Goal: Task Accomplishment & Management: Complete application form

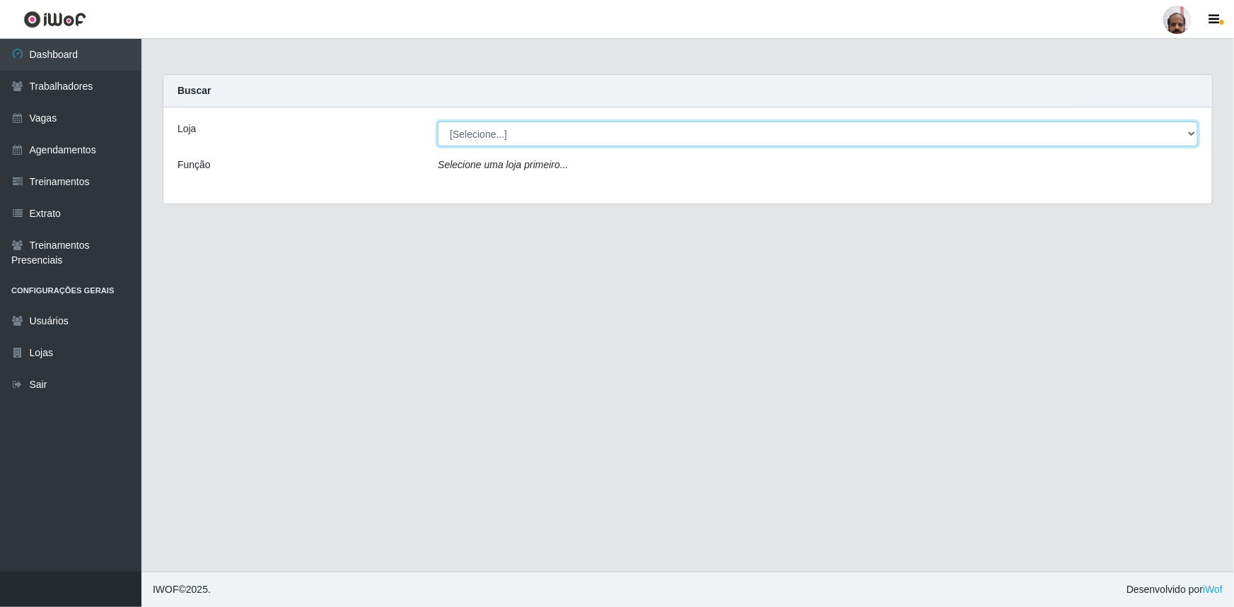
click at [1192, 133] on select "[Selecione...] Mar Vermelho - Loja 05" at bounding box center [818, 134] width 760 height 25
select select "252"
click at [438, 122] on select "[Selecione...] Mar Vermelho - Loja 05" at bounding box center [818, 134] width 760 height 25
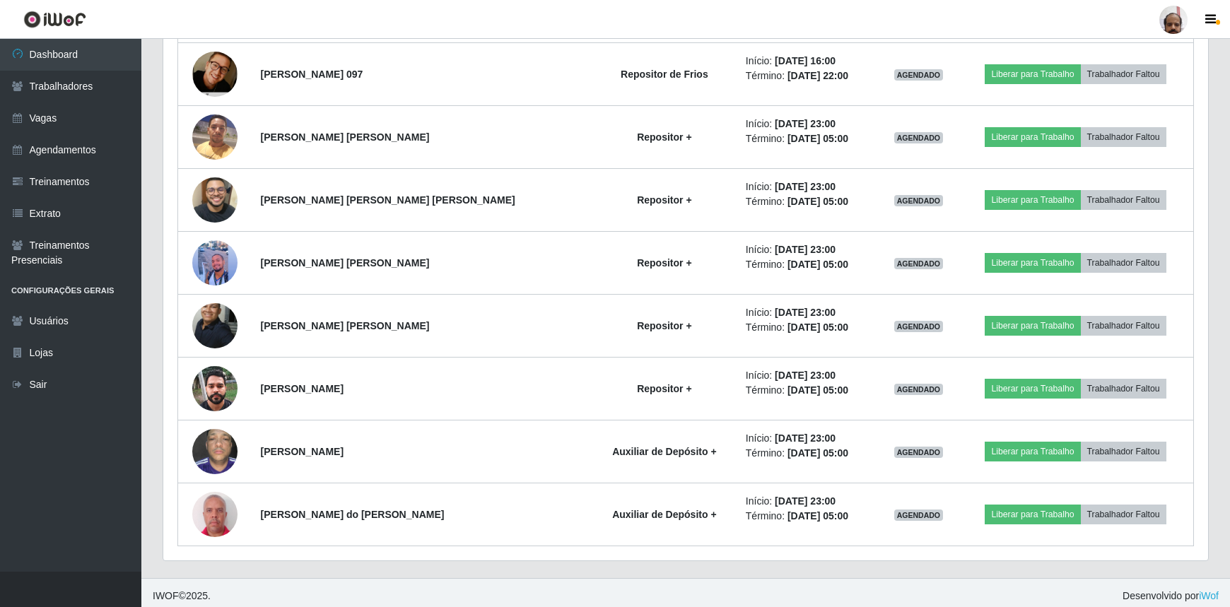
scroll to position [2089, 0]
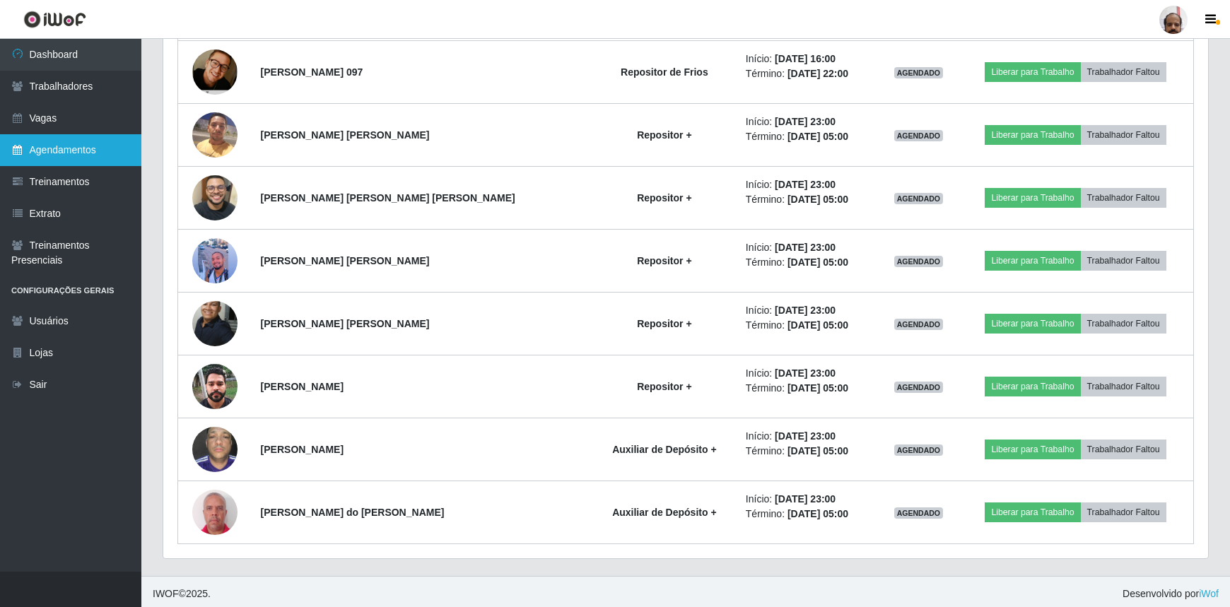
click at [86, 142] on link "Agendamentos" at bounding box center [70, 150] width 141 height 32
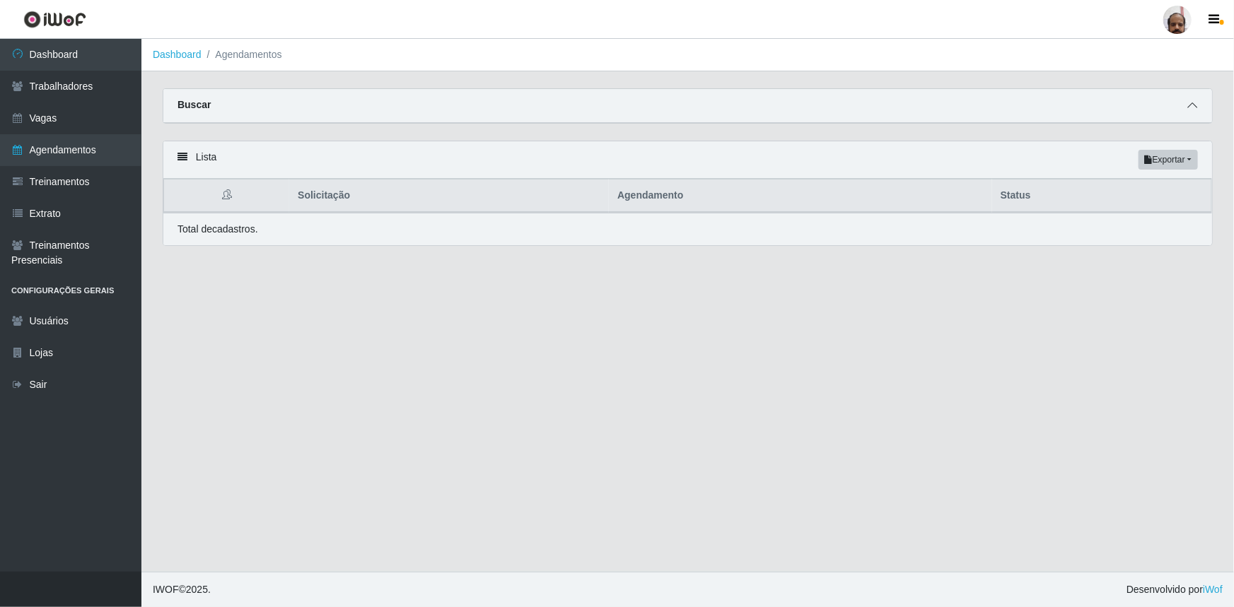
click at [1189, 107] on icon at bounding box center [1192, 105] width 10 height 10
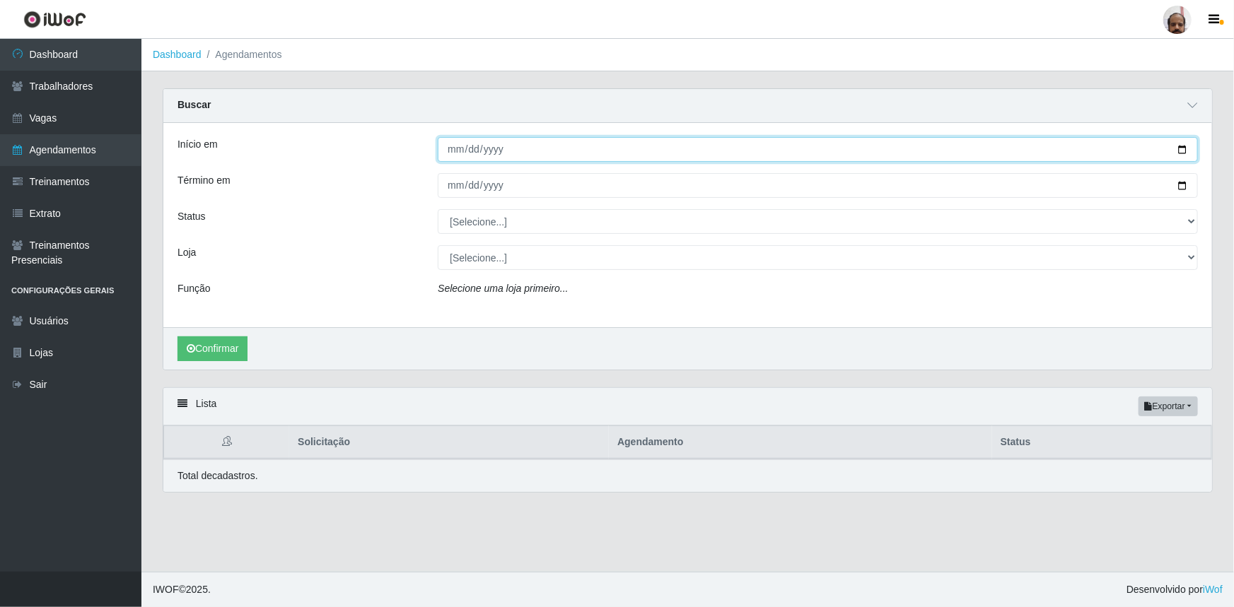
click at [1184, 148] on input "Início em" at bounding box center [818, 149] width 760 height 25
type input "[DATE]"
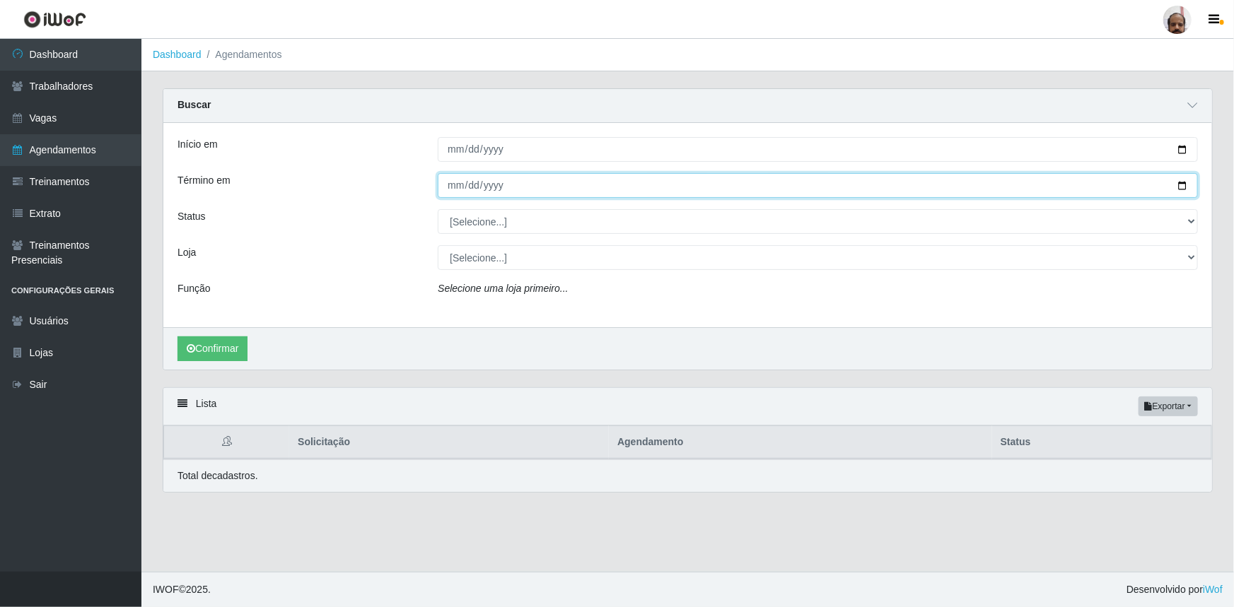
click at [1185, 189] on input "Término em" at bounding box center [818, 185] width 760 height 25
type input "[DATE]"
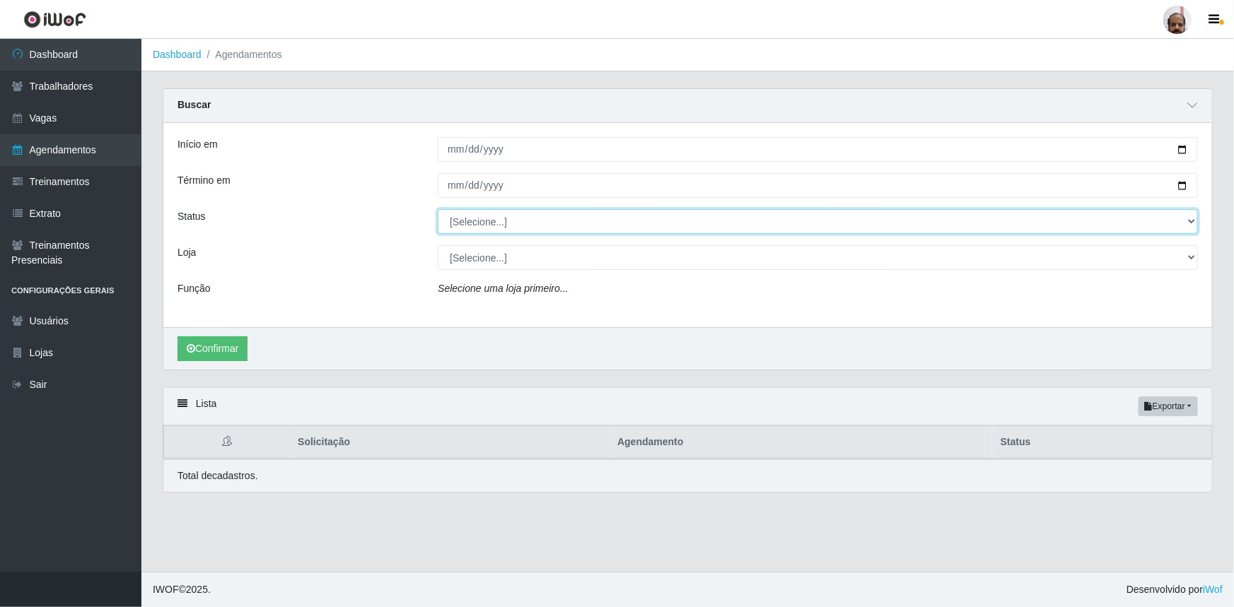
click at [1188, 220] on select "[Selecione...] AGENDADO AGUARDANDO LIBERAR EM ANDAMENTO EM REVISÃO FINALIZADO C…" at bounding box center [818, 221] width 760 height 25
select select "AGENDADO"
click at [438, 209] on select "[Selecione...] AGENDADO AGUARDANDO LIBERAR EM ANDAMENTO EM REVISÃO FINALIZADO C…" at bounding box center [818, 221] width 760 height 25
click at [1186, 257] on select "[Selecione...] Mar Vermelho - Loja 05" at bounding box center [818, 257] width 760 height 25
select select "252"
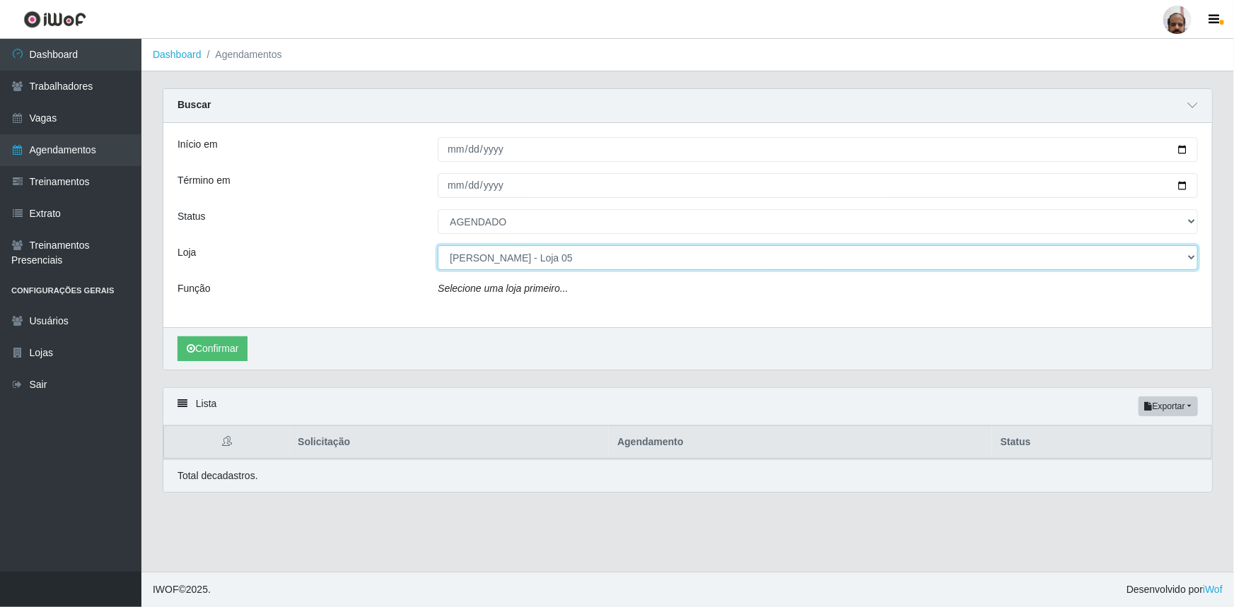
click at [438, 245] on select "[Selecione...] Mar Vermelho - Loja 05" at bounding box center [818, 257] width 760 height 25
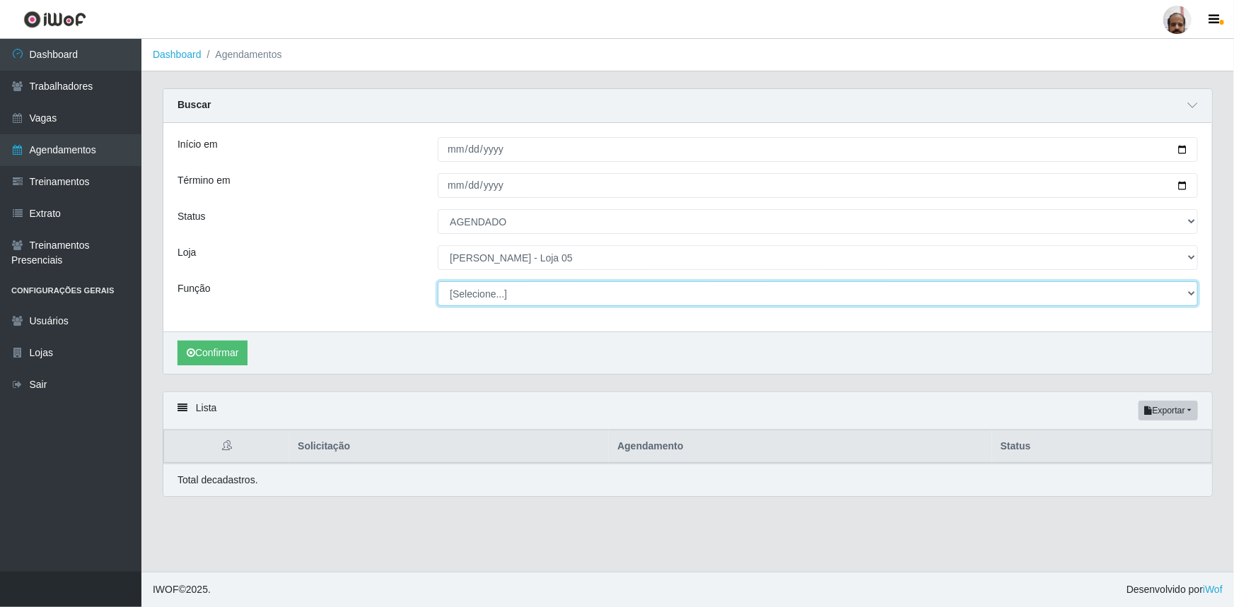
drag, startPoint x: 1189, startPoint y: 292, endPoint x: 1163, endPoint y: 303, distance: 28.5
click at [1189, 292] on select "[Selecione...] ASG ASG + ASG ++ Auxiliar de Depósito Auxiliar de Depósito + Aux…" at bounding box center [818, 293] width 760 height 25
click at [438, 281] on select "[Selecione...] ASG ASG + ASG ++ Auxiliar de Depósito Auxiliar de Depósito + Aux…" at bounding box center [818, 293] width 760 height 25
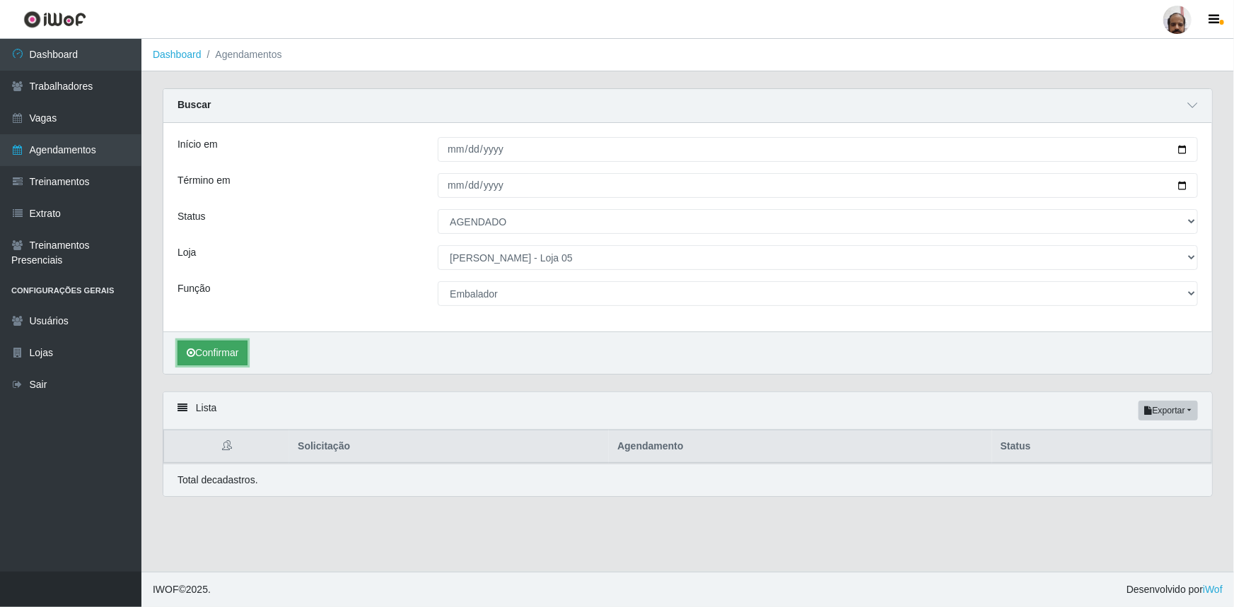
click at [205, 353] on button "Confirmar" at bounding box center [212, 353] width 70 height 25
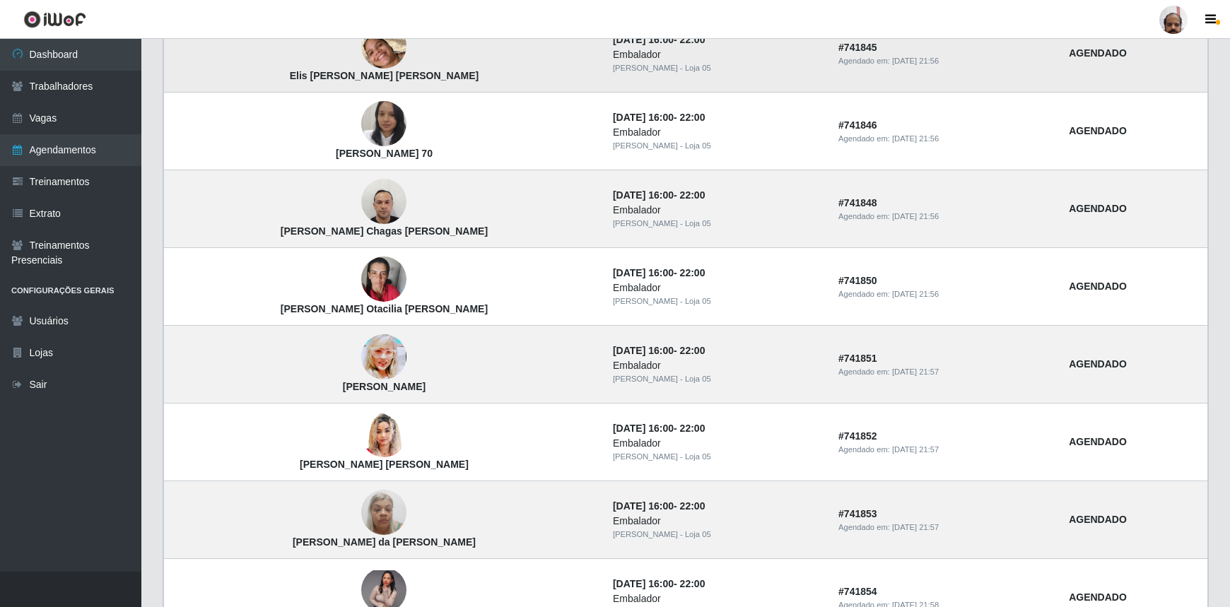
scroll to position [600, 0]
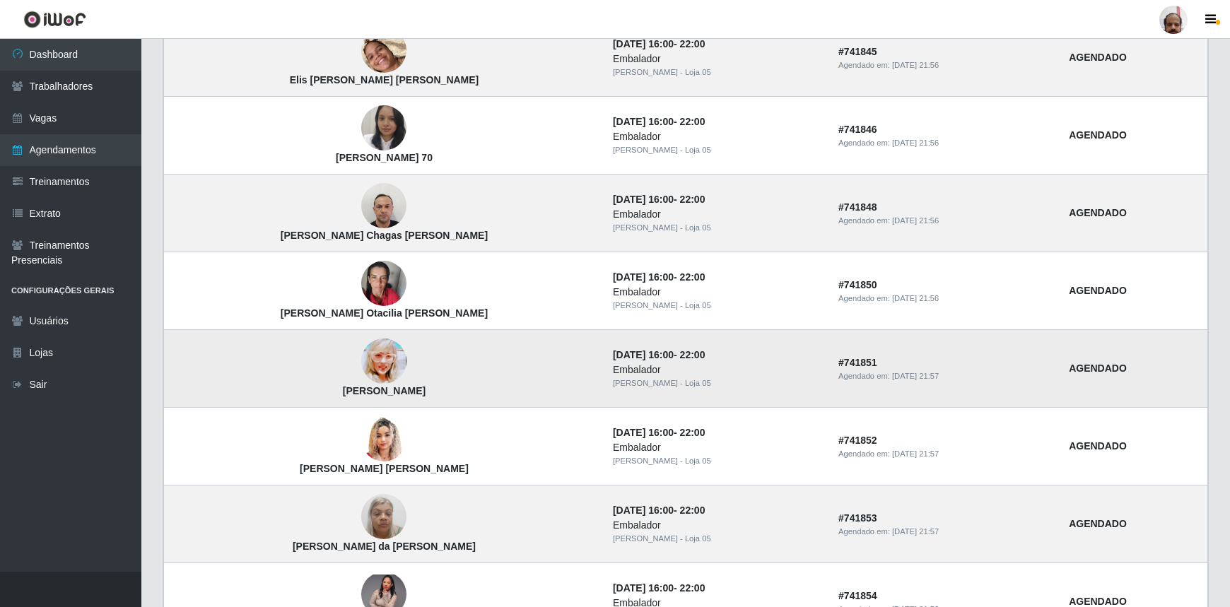
click at [361, 358] on img at bounding box center [383, 361] width 45 height 64
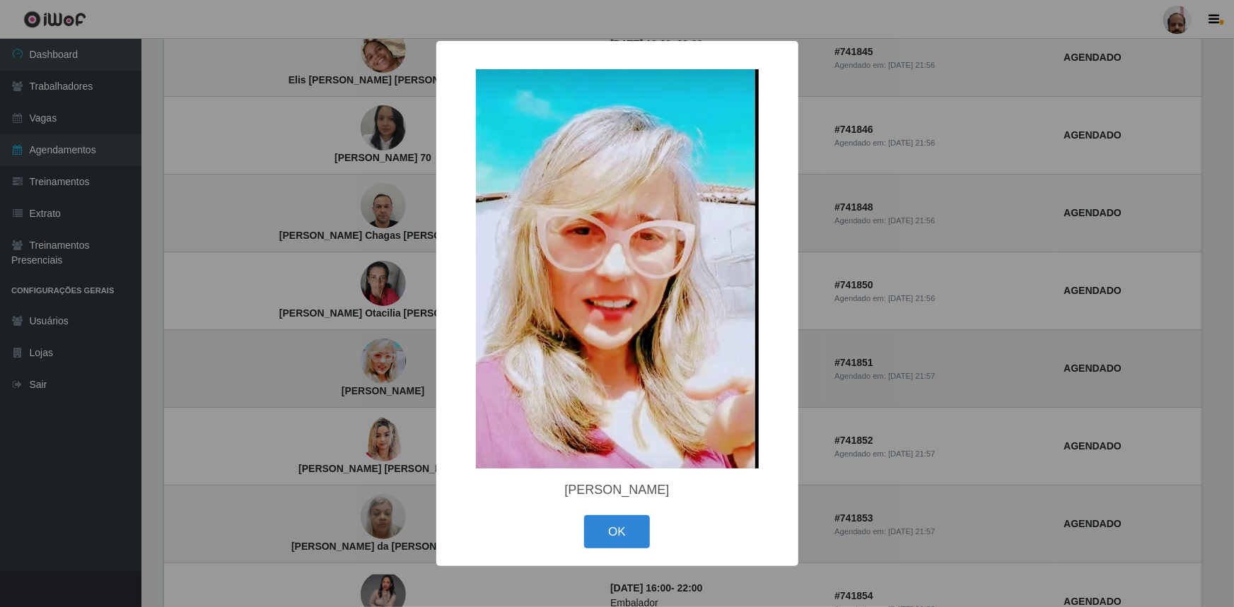
click at [343, 358] on div "× [PERSON_NAME] OK Cancel" at bounding box center [617, 303] width 1234 height 607
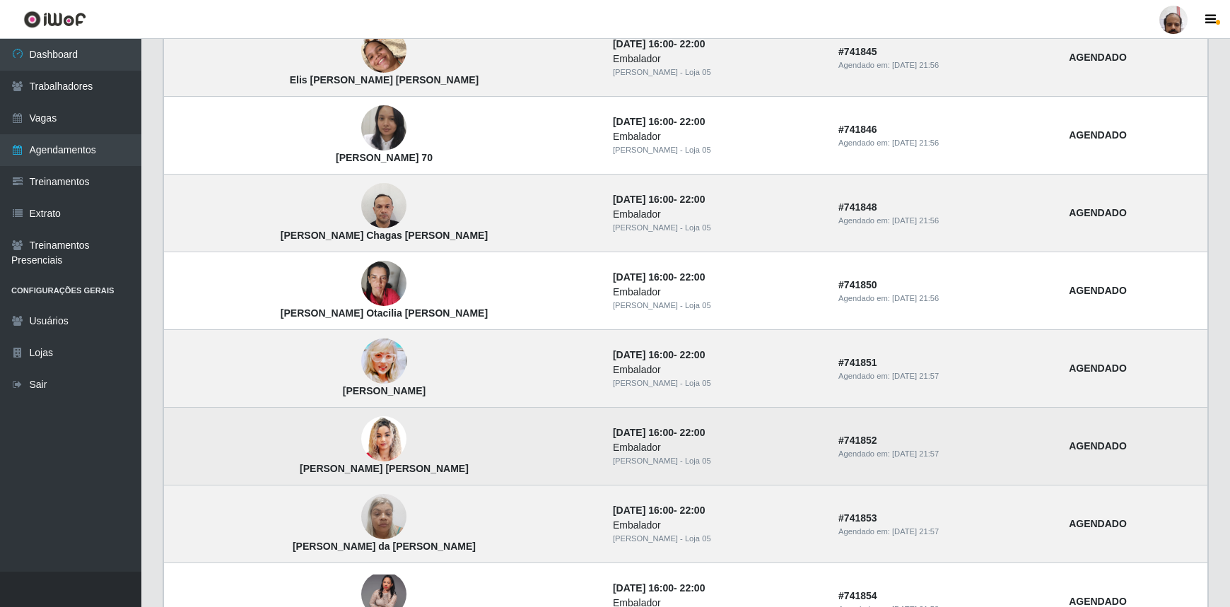
click at [361, 433] on img at bounding box center [383, 439] width 45 height 56
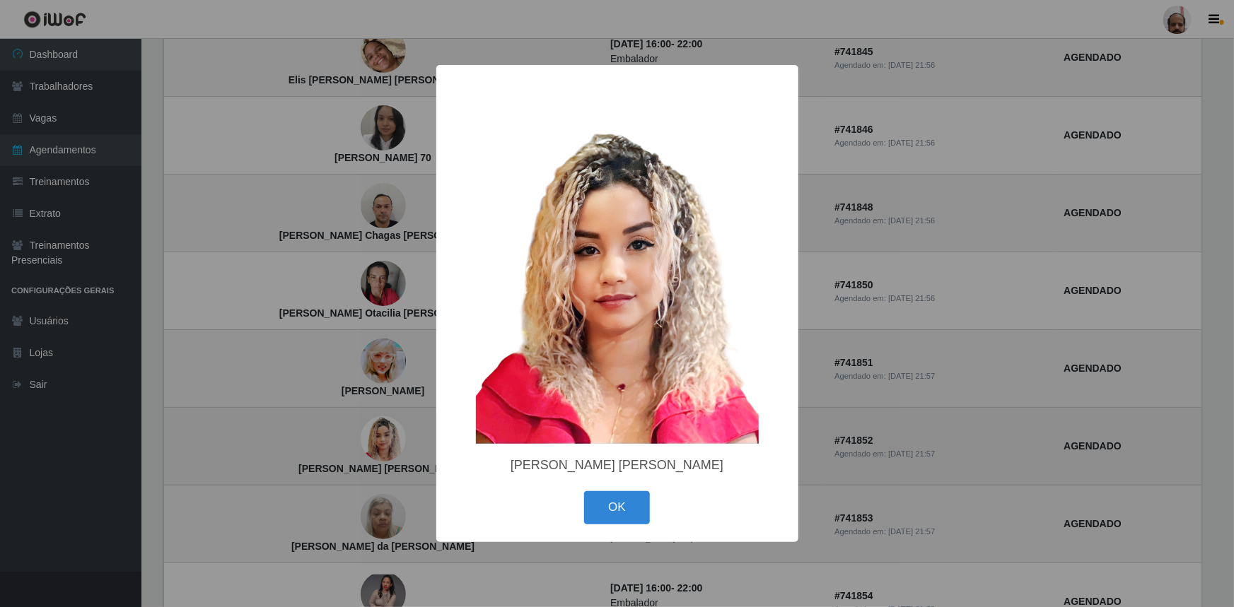
click at [346, 433] on div "× [PERSON_NAME] [PERSON_NAME] OK Cancel" at bounding box center [617, 303] width 1234 height 607
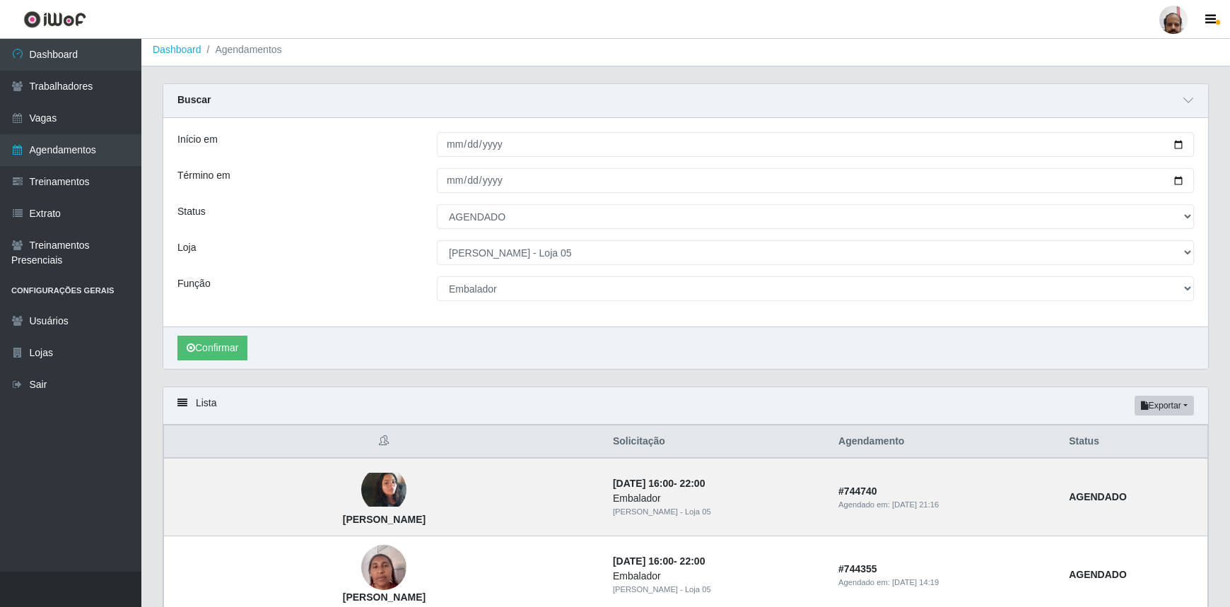
scroll to position [0, 0]
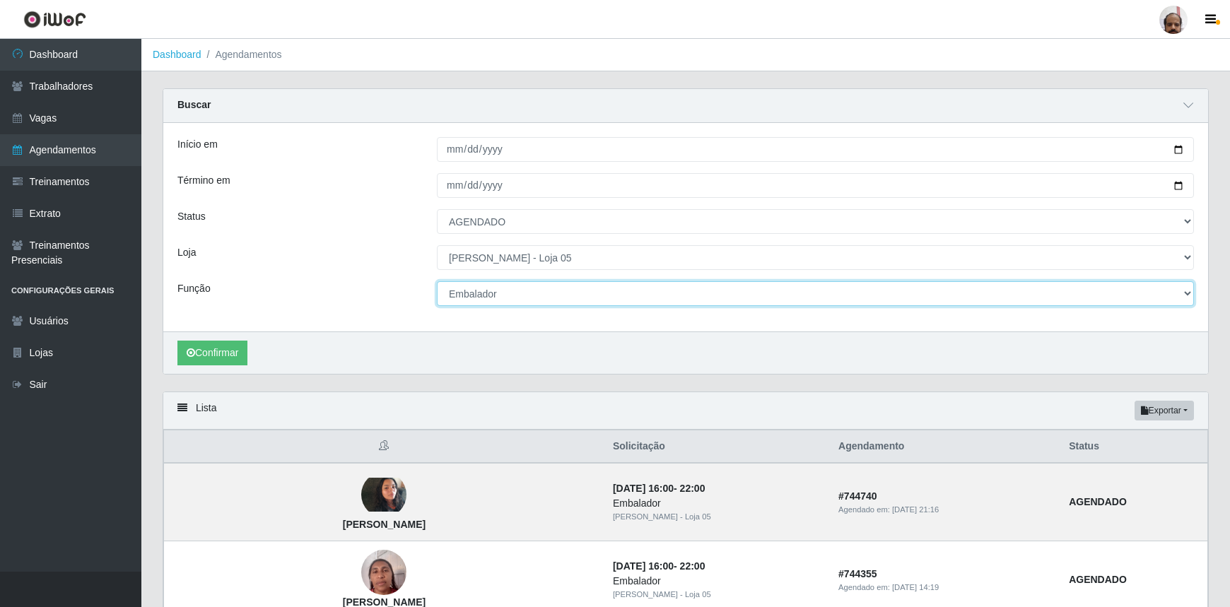
click at [1188, 293] on select "[Selecione...] ASG ASG + ASG ++ Auxiliar de Depósito Auxiliar de Depósito + Aux…" at bounding box center [815, 293] width 757 height 25
select select "107"
click at [437, 281] on select "[Selecione...] ASG ASG + ASG ++ Auxiliar de Depósito Auxiliar de Depósito + Aux…" at bounding box center [815, 293] width 757 height 25
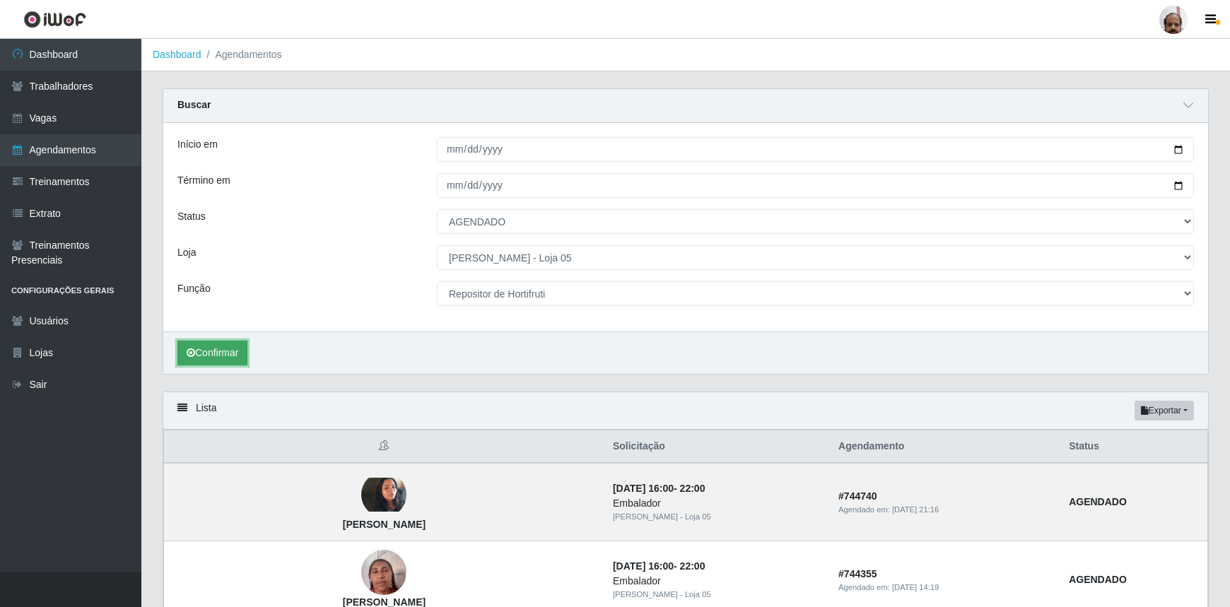
click at [239, 354] on button "Confirmar" at bounding box center [212, 353] width 70 height 25
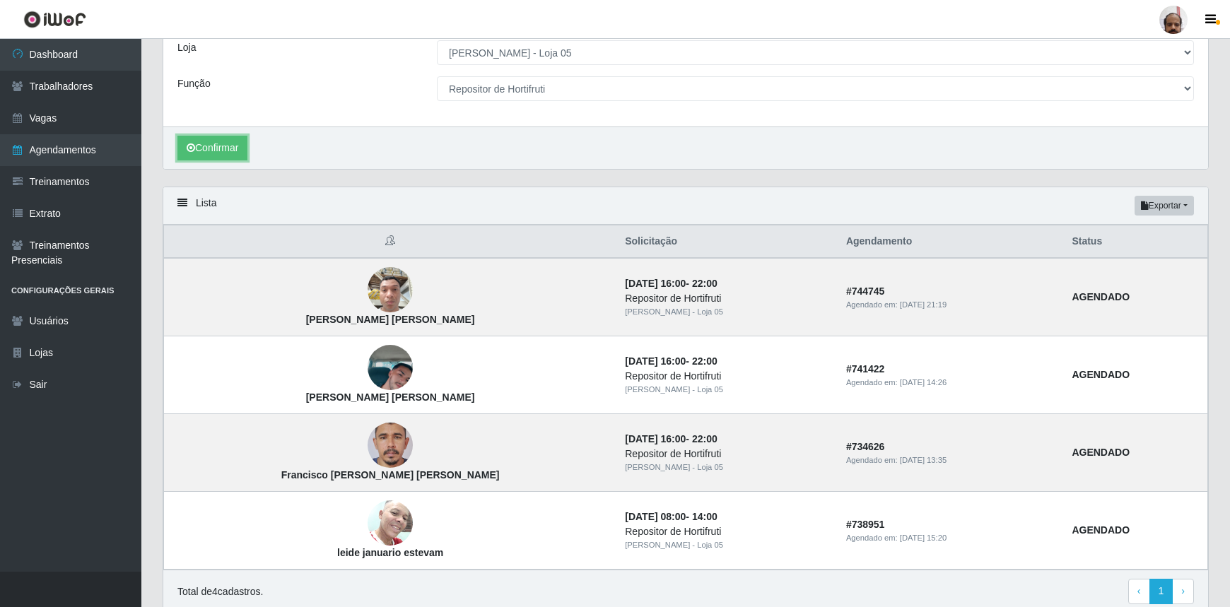
scroll to position [257, 0]
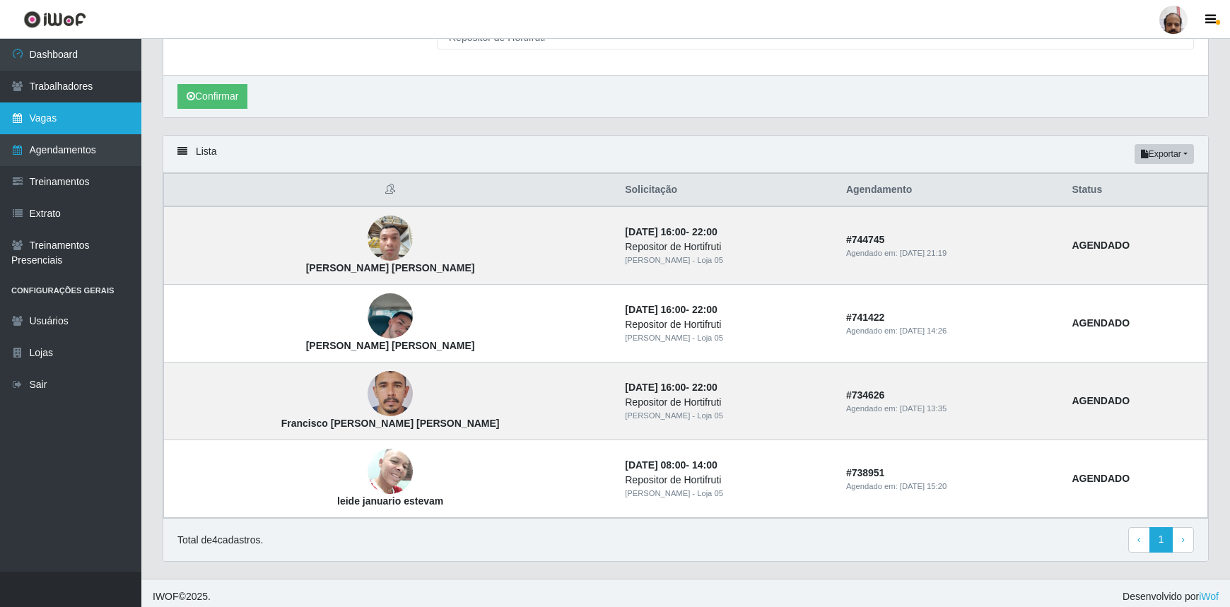
click at [86, 119] on link "Vagas" at bounding box center [70, 118] width 141 height 32
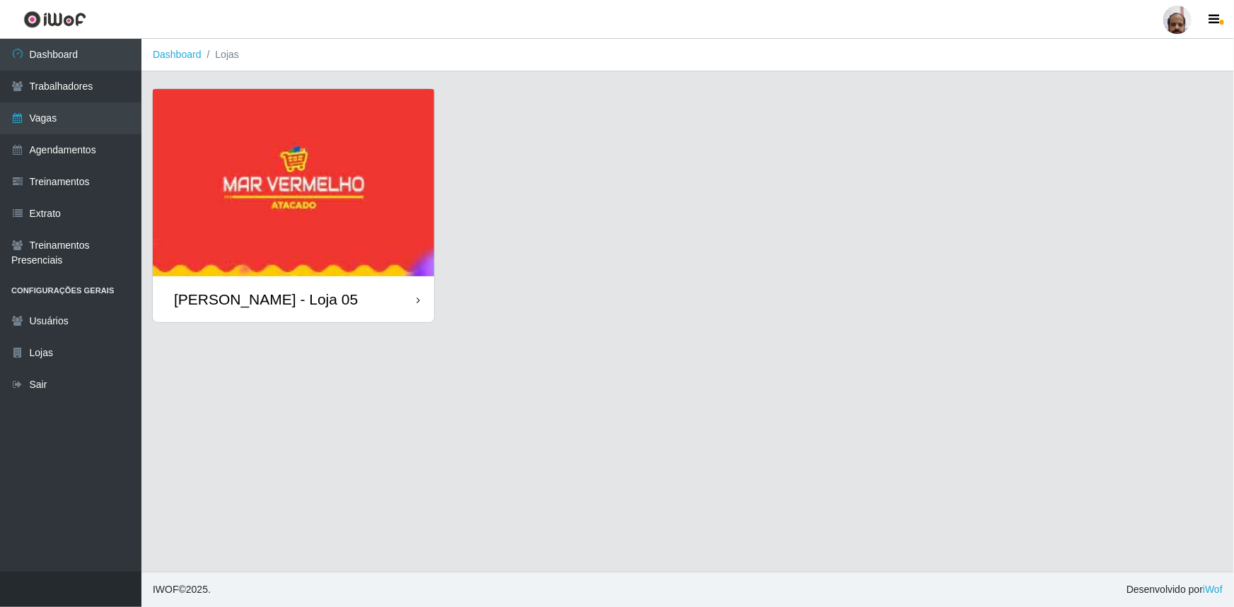
click at [259, 294] on div "[PERSON_NAME] - Loja 05" at bounding box center [266, 300] width 184 height 18
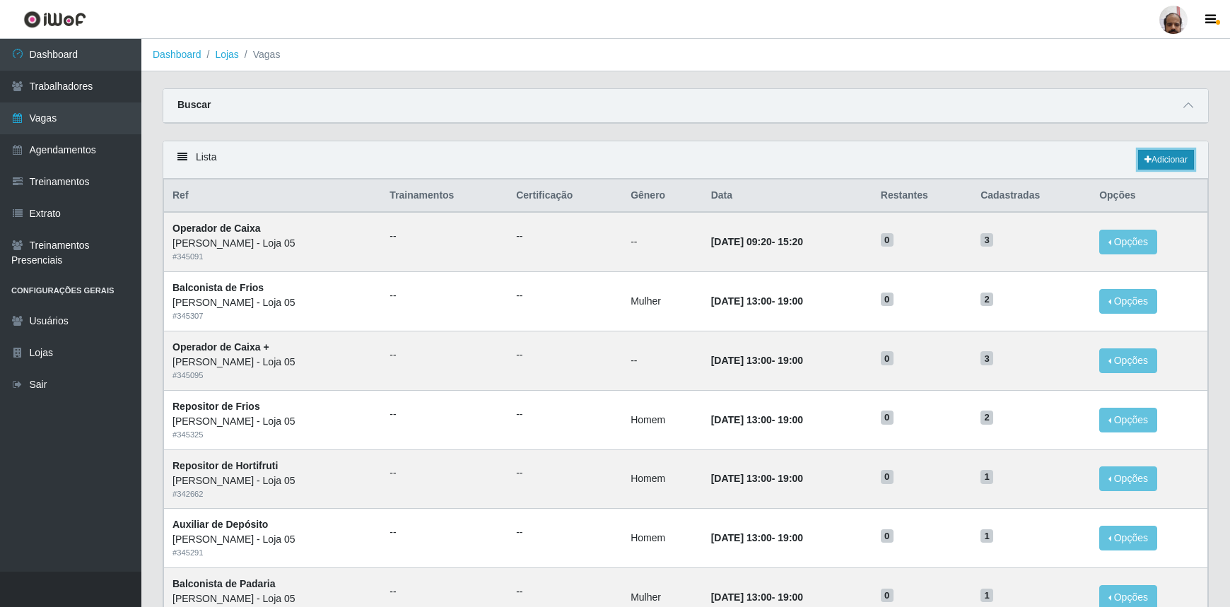
click at [1180, 157] on link "Adicionar" at bounding box center [1166, 160] width 56 height 20
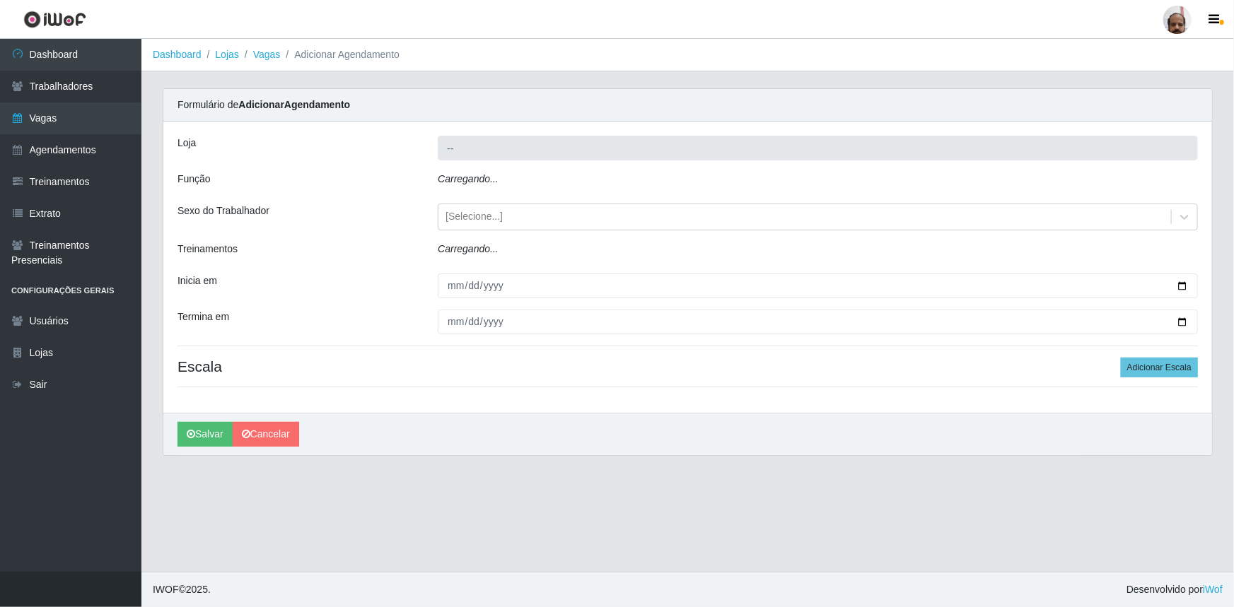
type input "[PERSON_NAME] - Loja 05"
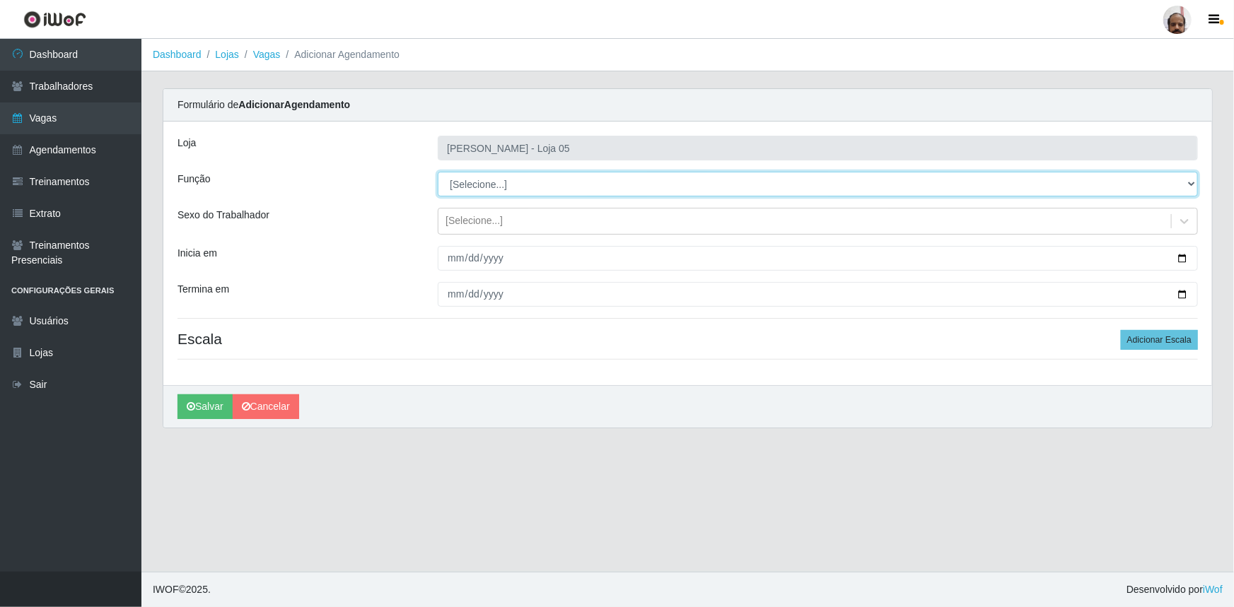
click at [1190, 184] on select "[Selecione...] ASG ASG + ASG ++ Auxiliar de Depósito Auxiliar de Depósito + Aux…" at bounding box center [818, 184] width 760 height 25
select select "107"
click at [438, 172] on select "[Selecione...] ASG ASG + ASG ++ Auxiliar de Depósito Auxiliar de Depósito + Aux…" at bounding box center [818, 184] width 760 height 25
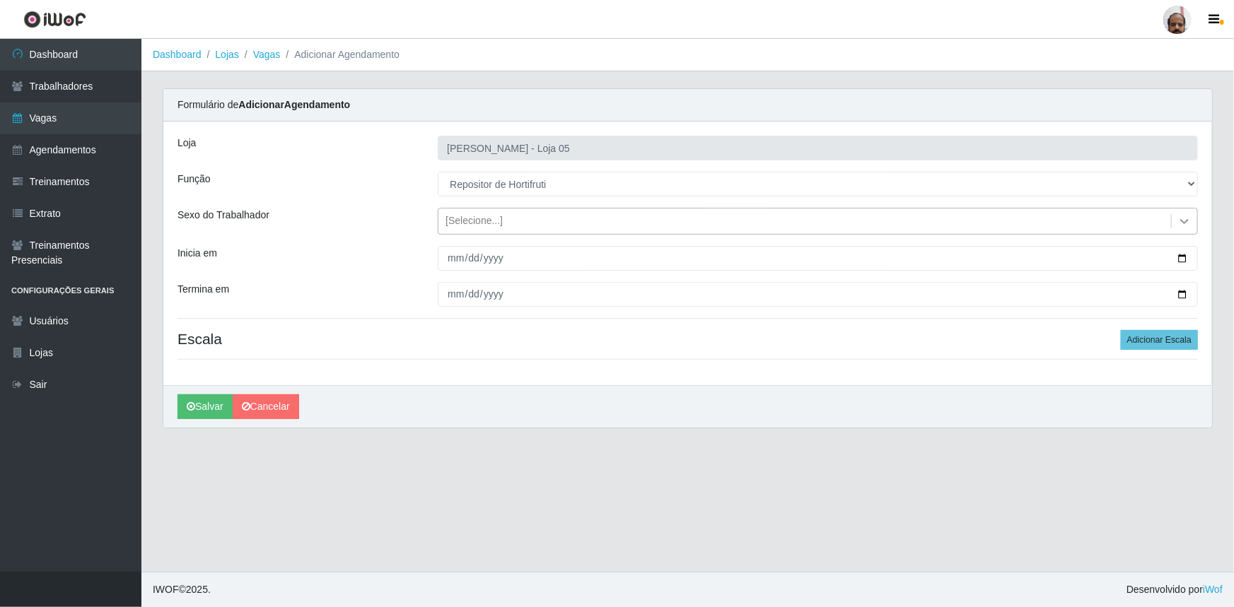
click at [1180, 223] on icon at bounding box center [1184, 221] width 14 height 14
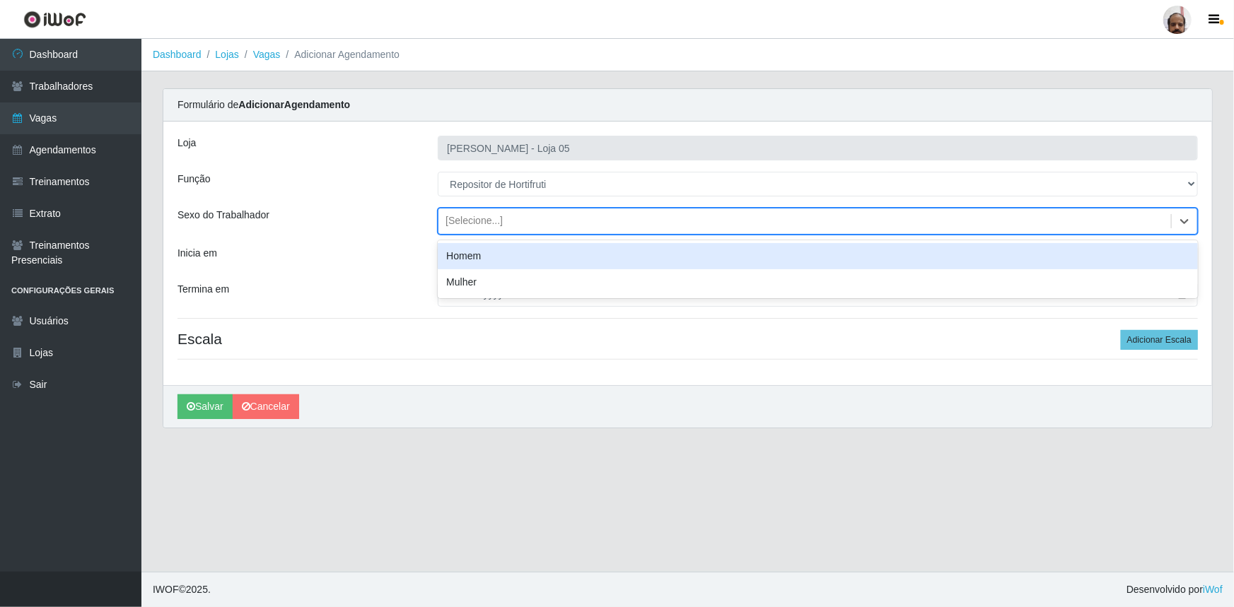
click at [486, 261] on div "Homem" at bounding box center [818, 256] width 760 height 26
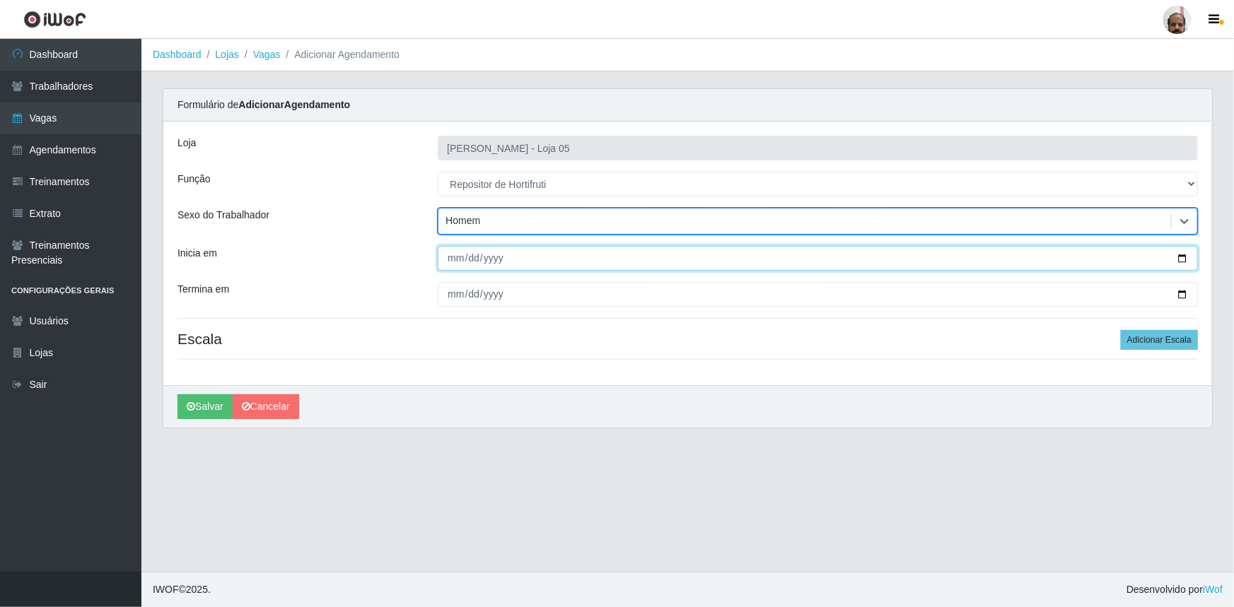
click at [1174, 260] on input "Inicia em" at bounding box center [818, 258] width 760 height 25
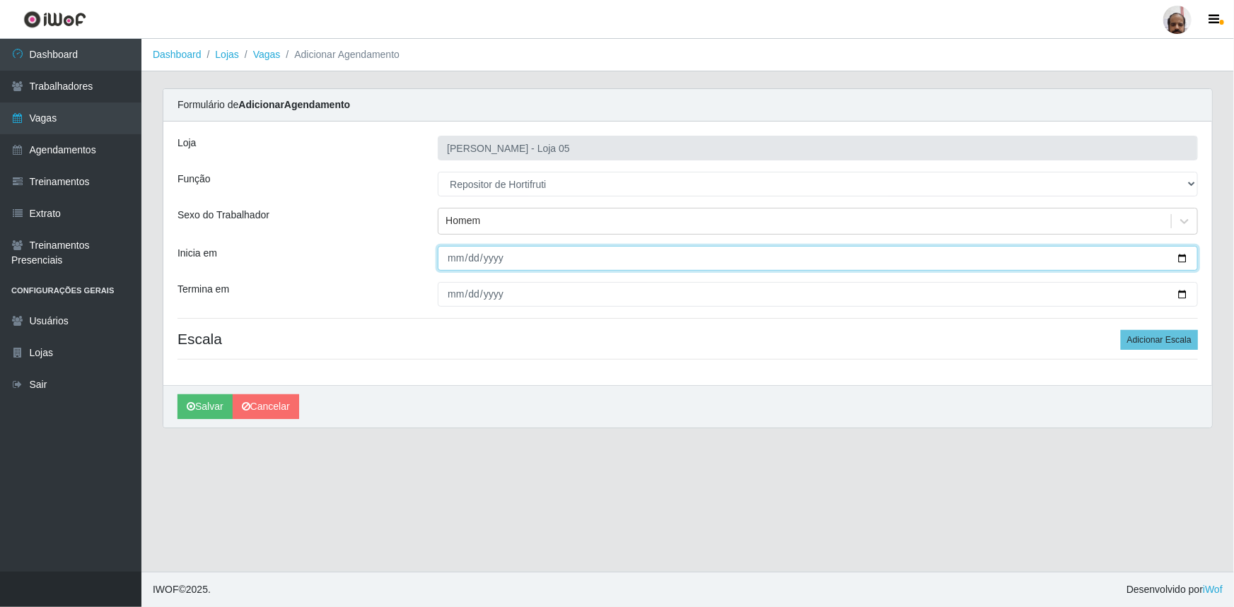
click at [1187, 262] on input "Inicia em" at bounding box center [818, 258] width 760 height 25
type input "[DATE]"
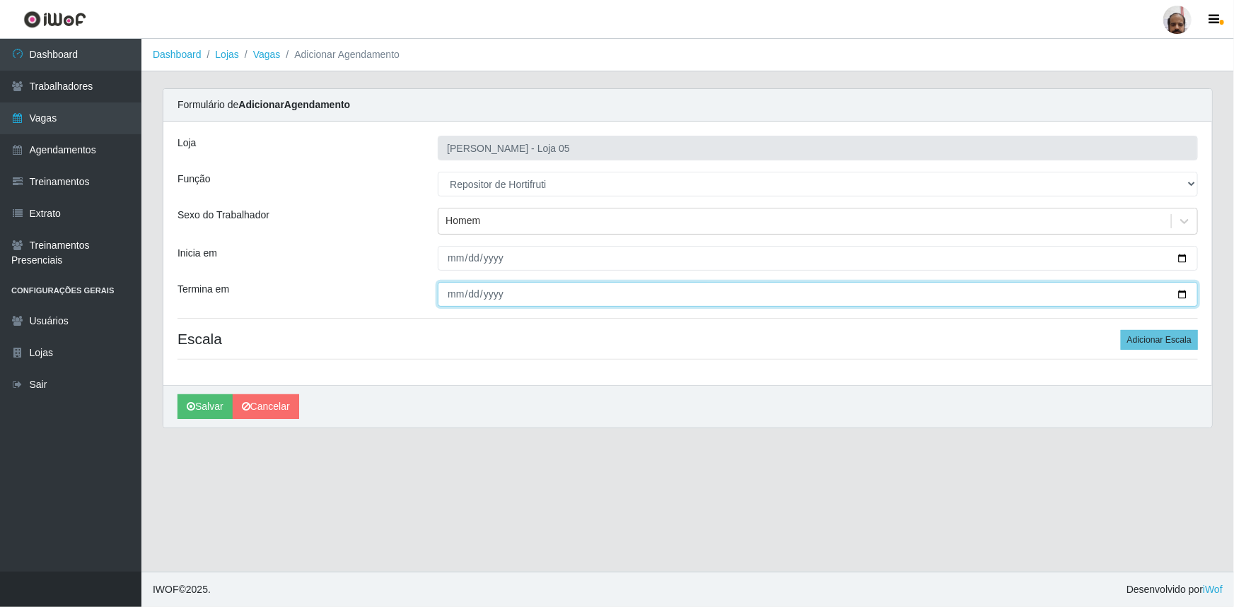
click at [1188, 290] on input "Termina em" at bounding box center [818, 294] width 760 height 25
type input "[DATE]"
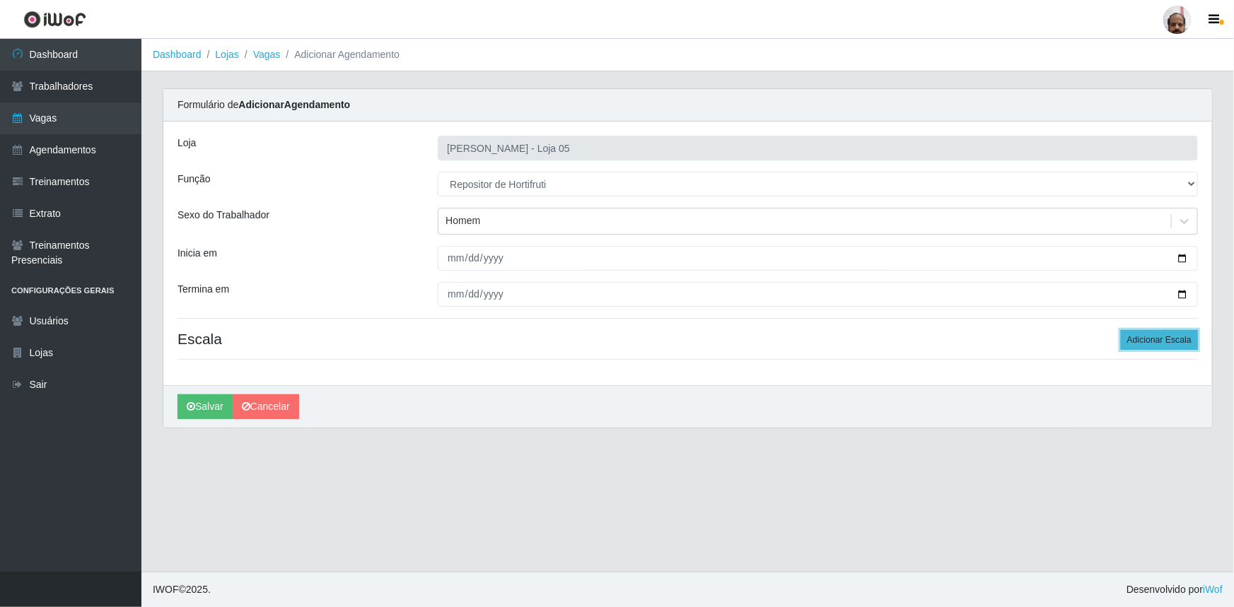
click at [1161, 341] on button "Adicionar Escala" at bounding box center [1158, 340] width 77 height 20
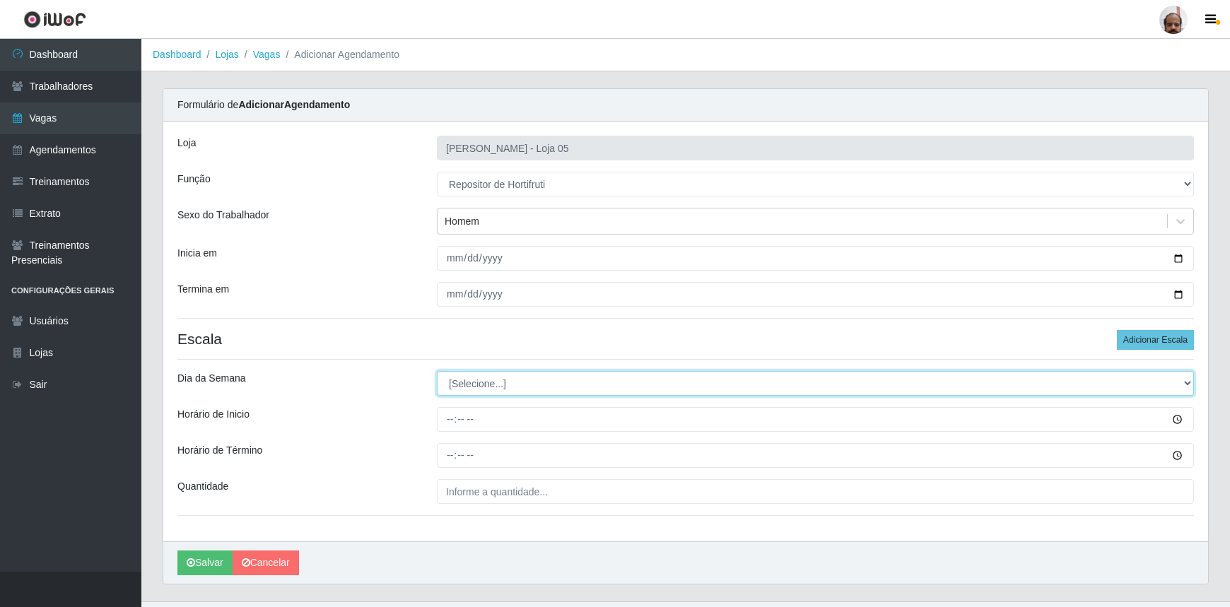
click at [1187, 386] on select "[Selecione...] Segunda Terça Quarta Quinta Sexta Sábado Domingo" at bounding box center [815, 383] width 757 height 25
select select "4"
click at [437, 371] on select "[Selecione...] Segunda Terça Quarta Quinta Sexta Sábado Domingo" at bounding box center [815, 383] width 757 height 25
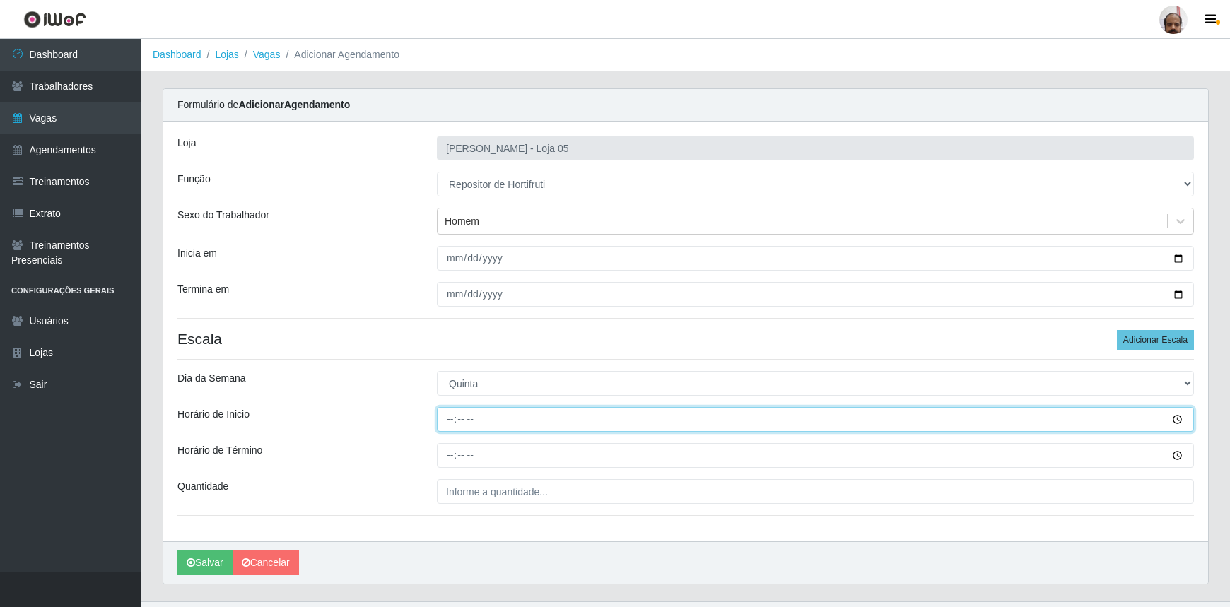
click at [445, 421] on input "Horário de Inicio" at bounding box center [815, 419] width 757 height 25
type input "08:00"
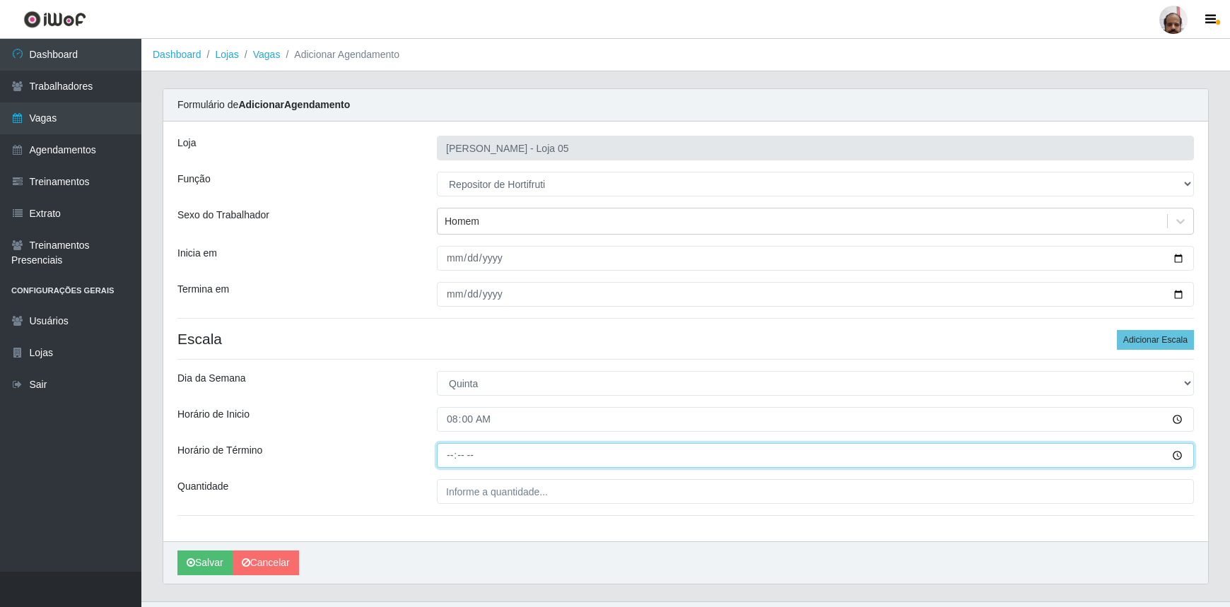
click at [451, 453] on input "Horário de Término" at bounding box center [815, 455] width 757 height 25
type input "14:00"
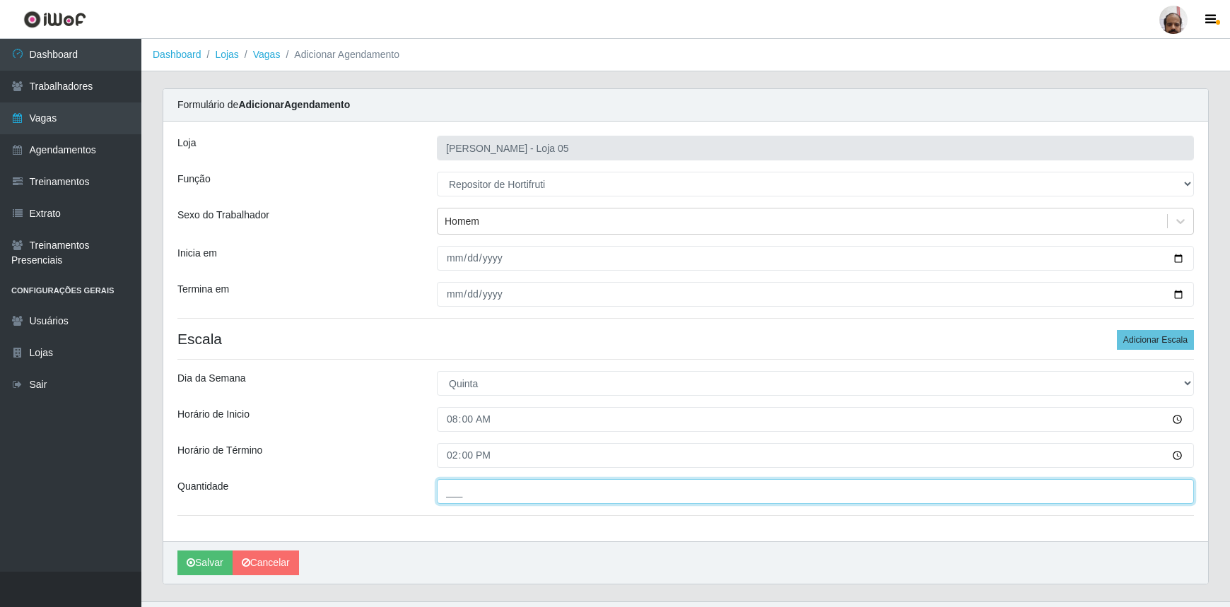
click at [461, 492] on input "___" at bounding box center [815, 491] width 757 height 25
type input "2__"
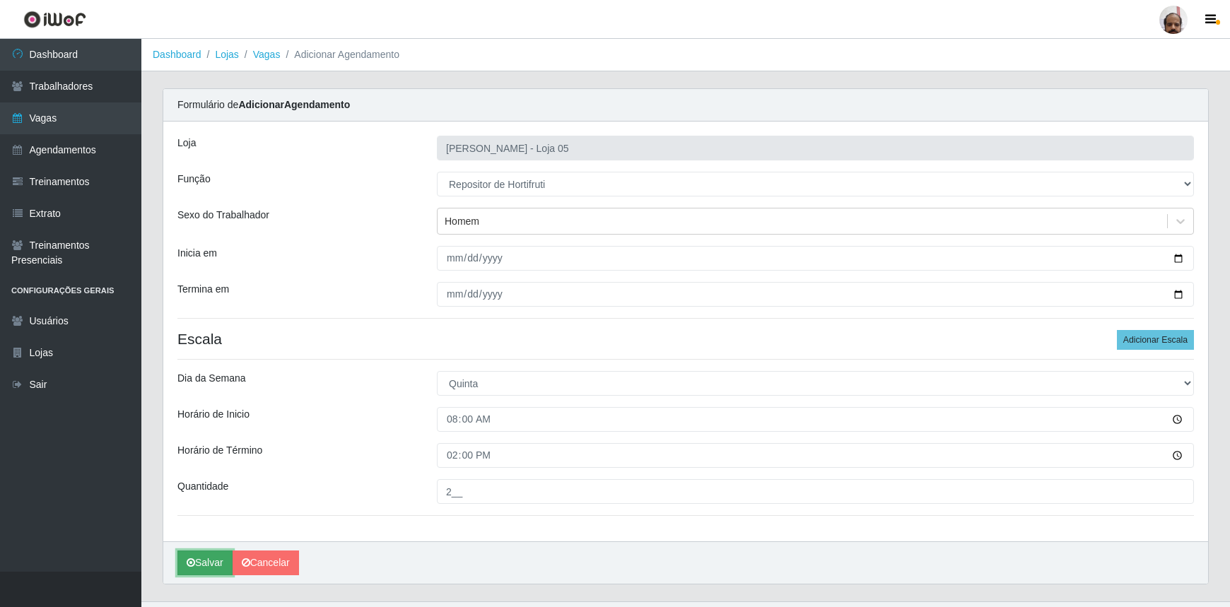
click at [219, 561] on button "Salvar" at bounding box center [204, 563] width 55 height 25
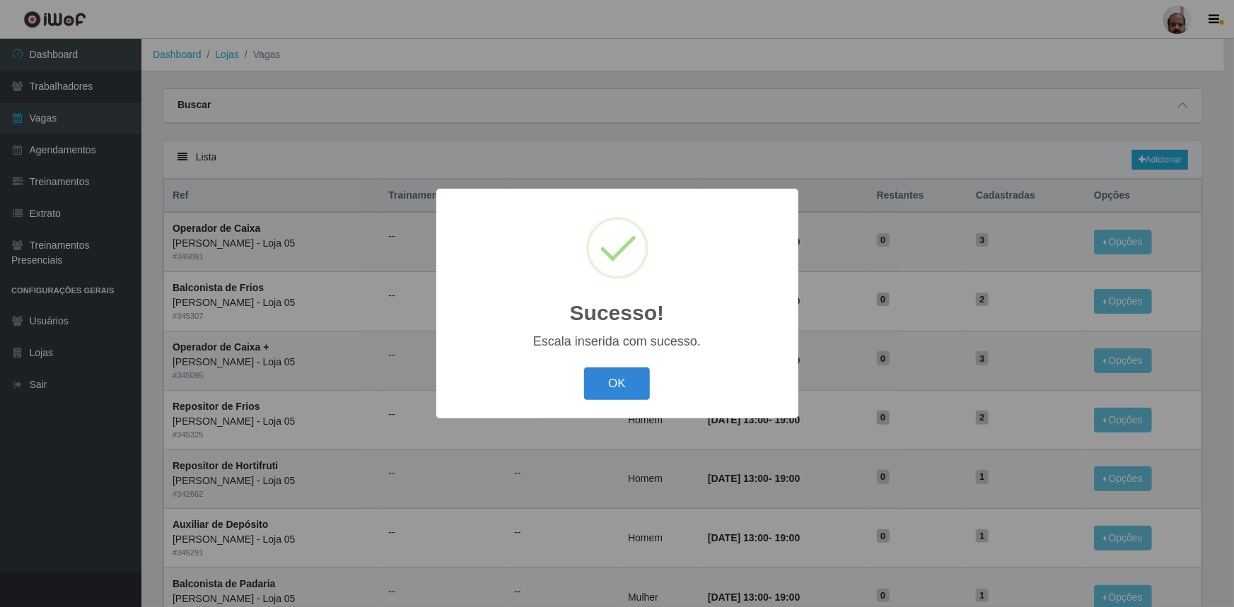
click at [652, 393] on div "OK Cancel" at bounding box center [617, 383] width 334 height 40
click at [640, 399] on button "OK" at bounding box center [617, 384] width 66 height 33
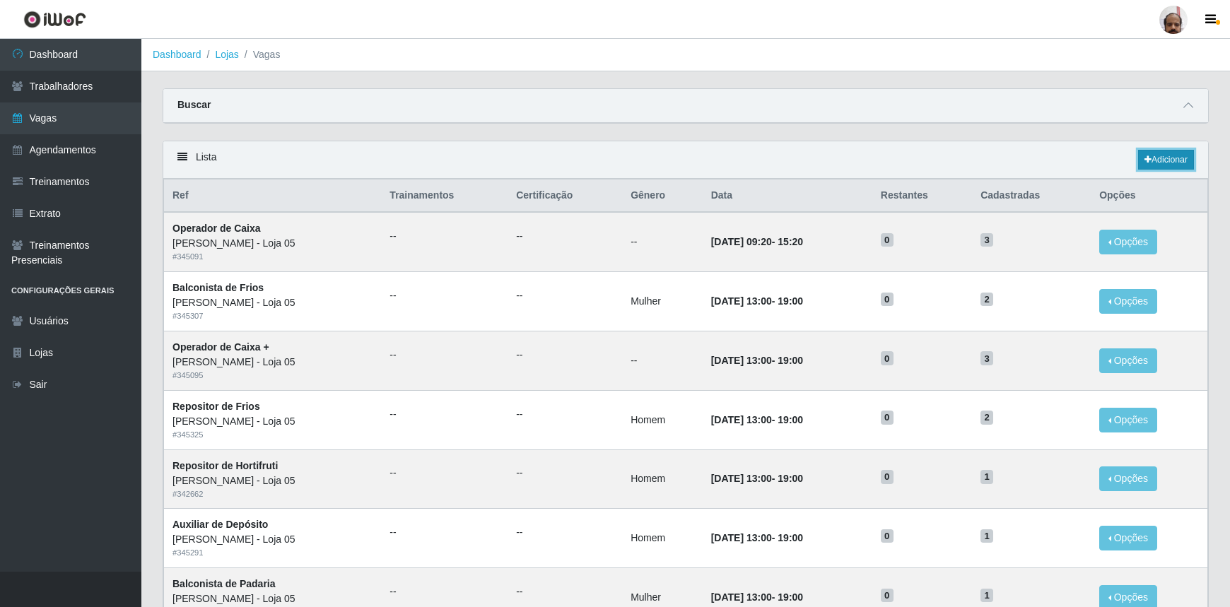
click at [1181, 161] on link "Adicionar" at bounding box center [1166, 160] width 56 height 20
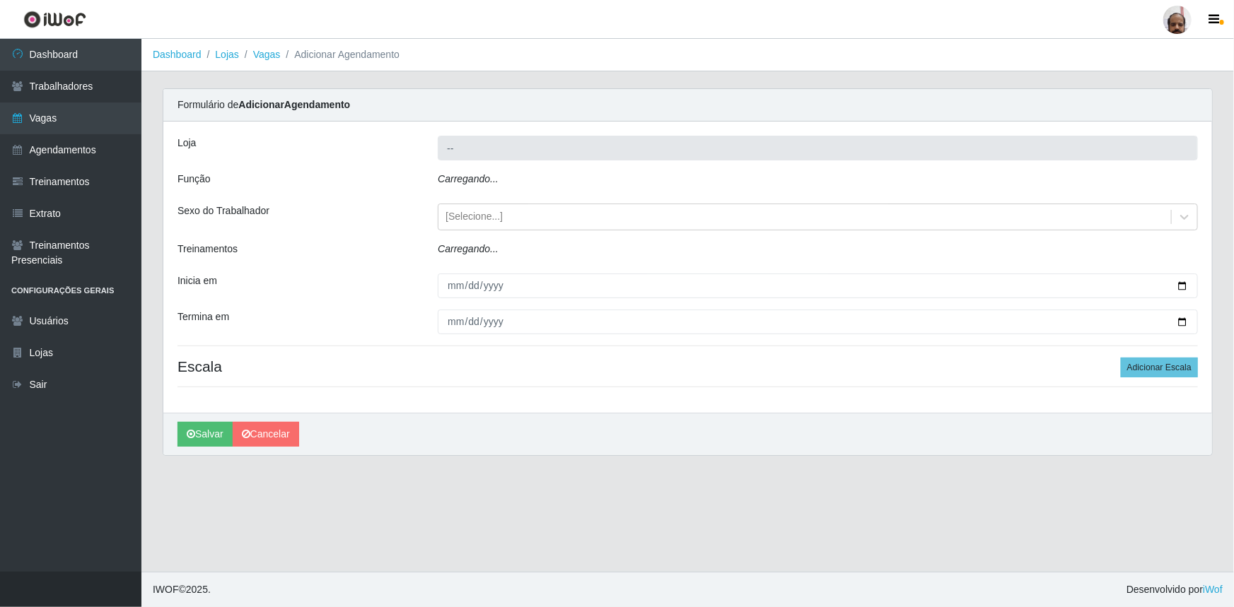
type input "[PERSON_NAME] - Loja 05"
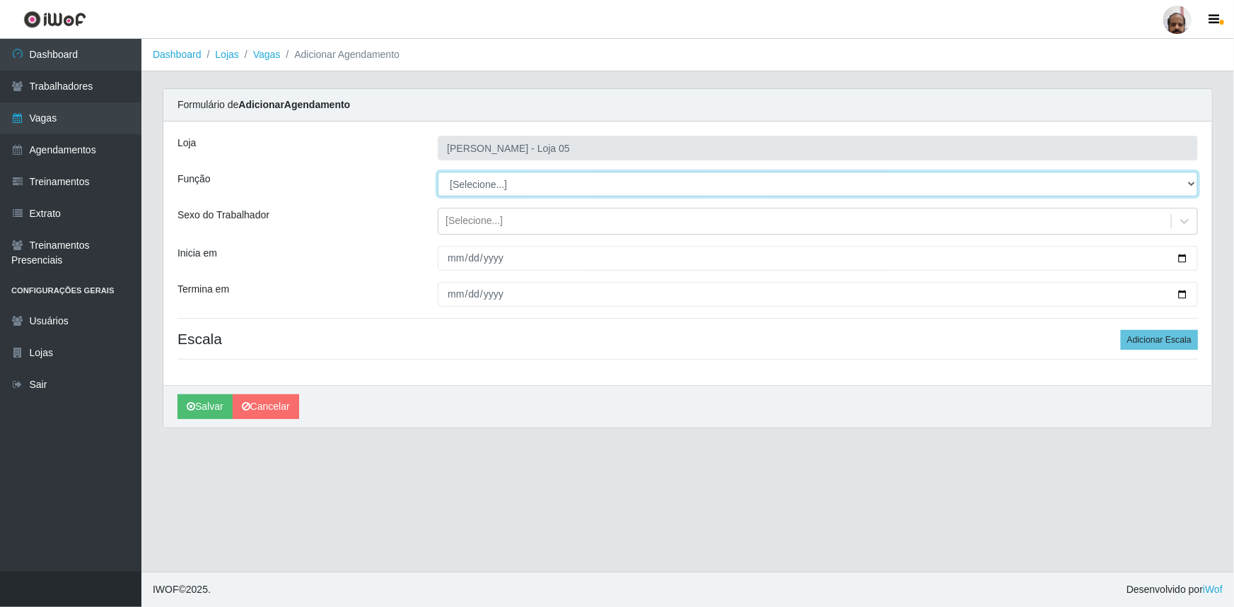
click at [1191, 179] on select "[Selecione...] ASG ASG + ASG ++ Auxiliar de Depósito Auxiliar de Depósito + Aux…" at bounding box center [818, 184] width 760 height 25
select select "1"
click at [438, 172] on select "[Selecione...] ASG ASG + ASG ++ Auxiliar de Depósito Auxiliar de Depósito + Aux…" at bounding box center [818, 184] width 760 height 25
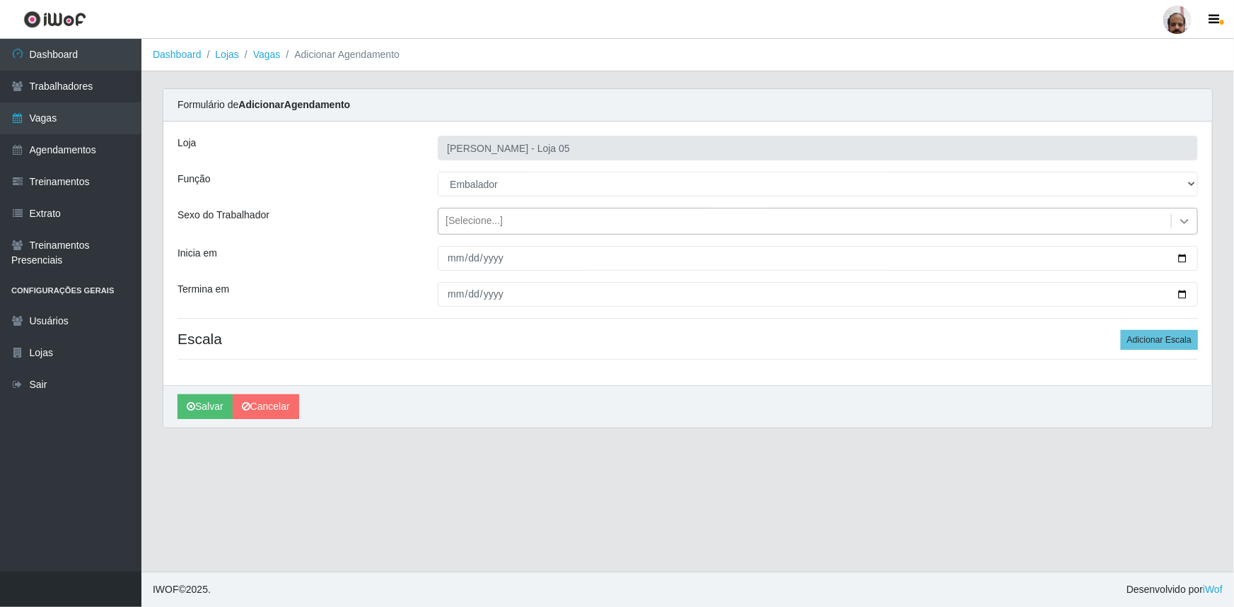
click at [1183, 219] on icon at bounding box center [1184, 221] width 14 height 14
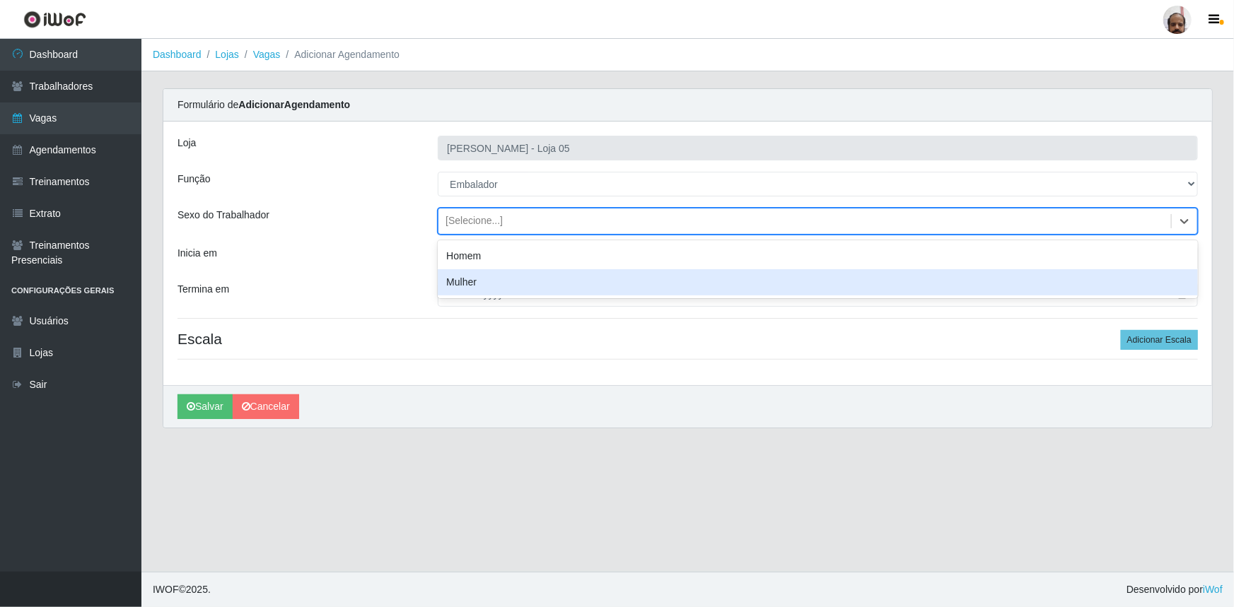
click at [459, 283] on div "Mulher" at bounding box center [818, 282] width 760 height 26
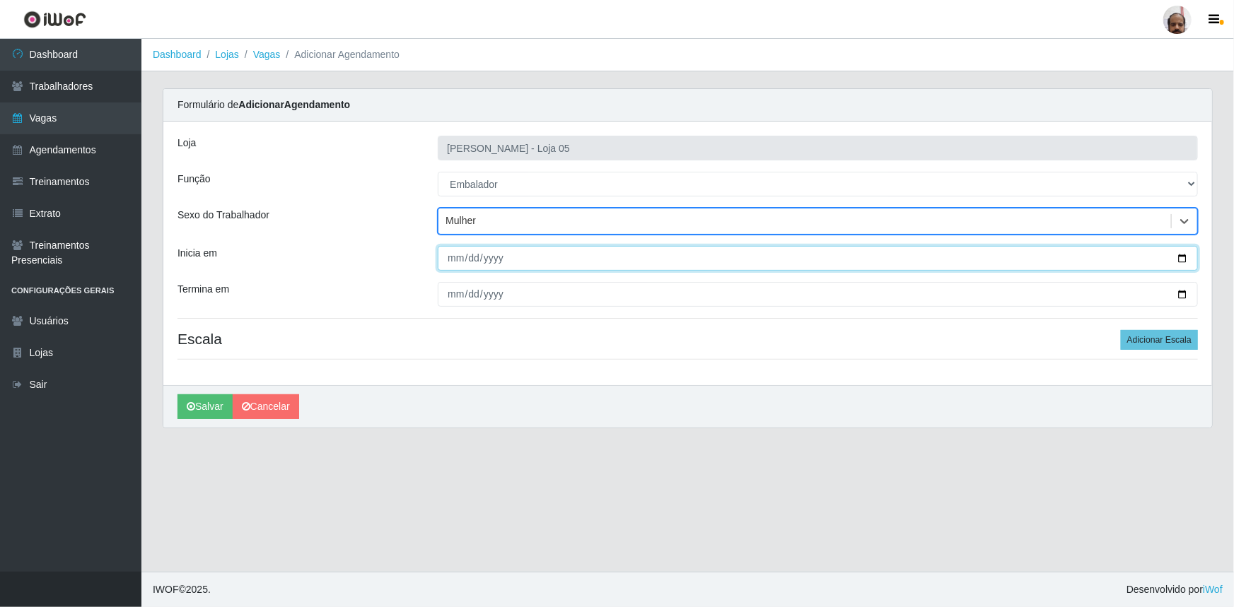
click at [1180, 257] on input "Inicia em" at bounding box center [818, 258] width 760 height 25
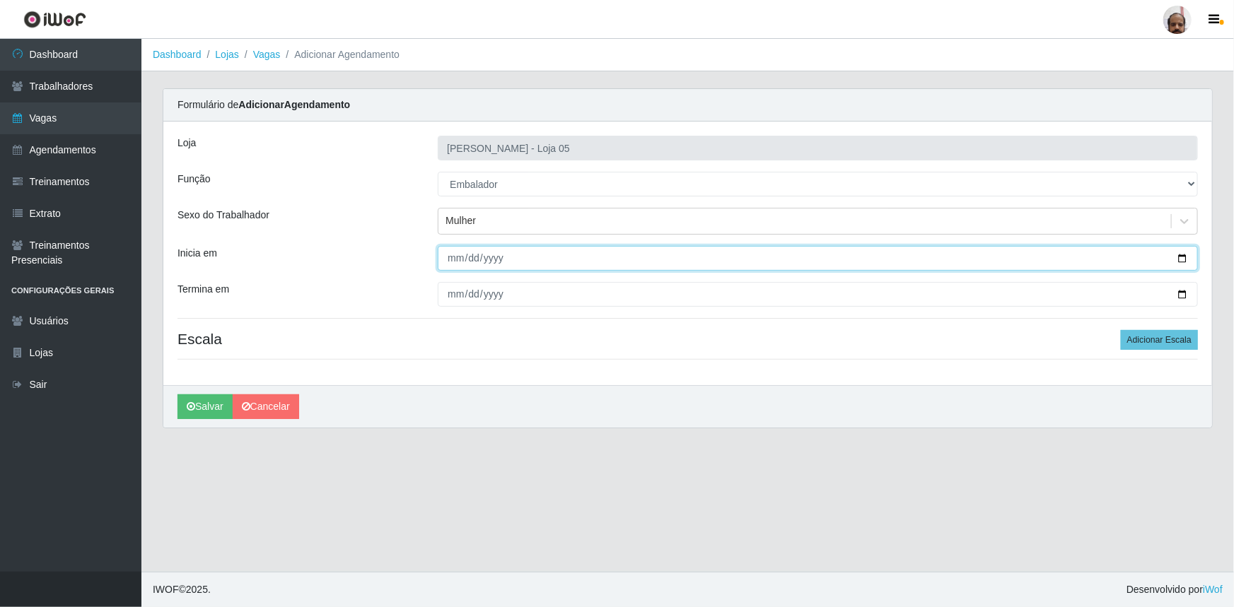
type input "[DATE]"
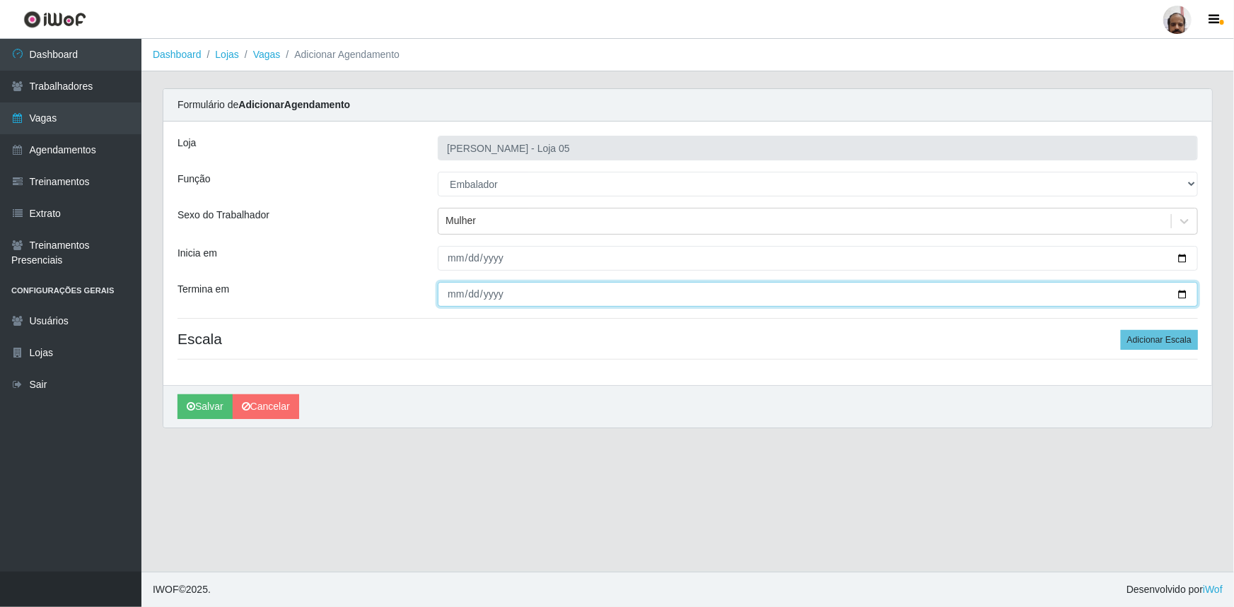
click at [1184, 295] on input "Termina em" at bounding box center [818, 294] width 760 height 25
type input "[DATE]"
click at [1181, 297] on input "[DATE]" at bounding box center [818, 294] width 760 height 25
click at [1183, 297] on input "[DATE]" at bounding box center [818, 294] width 760 height 25
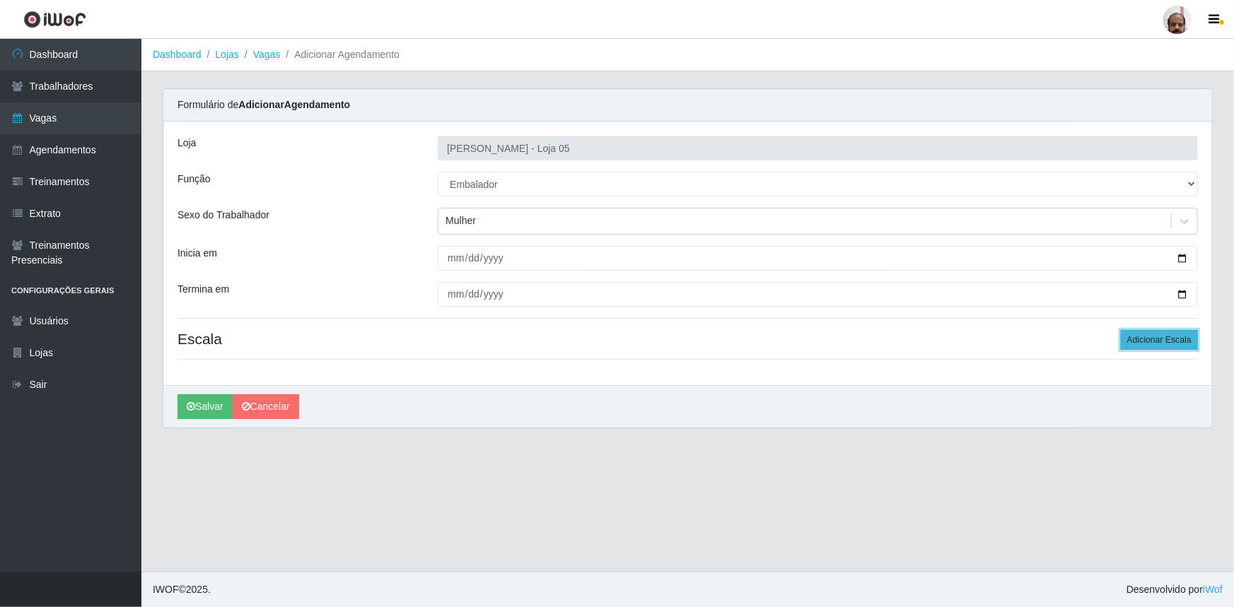
click at [1161, 337] on button "Adicionar Escala" at bounding box center [1158, 340] width 77 height 20
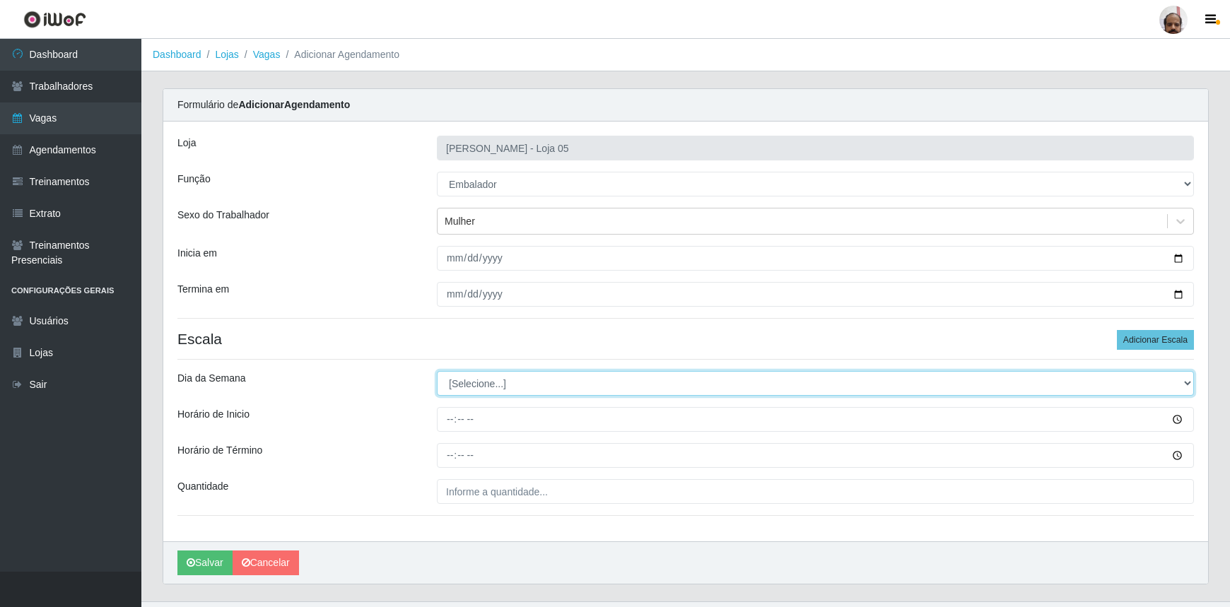
click at [1187, 379] on select "[Selecione...] Segunda Terça Quarta Quinta Sexta Sábado Domingo" at bounding box center [815, 383] width 757 height 25
select select "4"
click at [437, 371] on select "[Selecione...] Segunda Terça Quarta Quinta Sexta Sábado Domingo" at bounding box center [815, 383] width 757 height 25
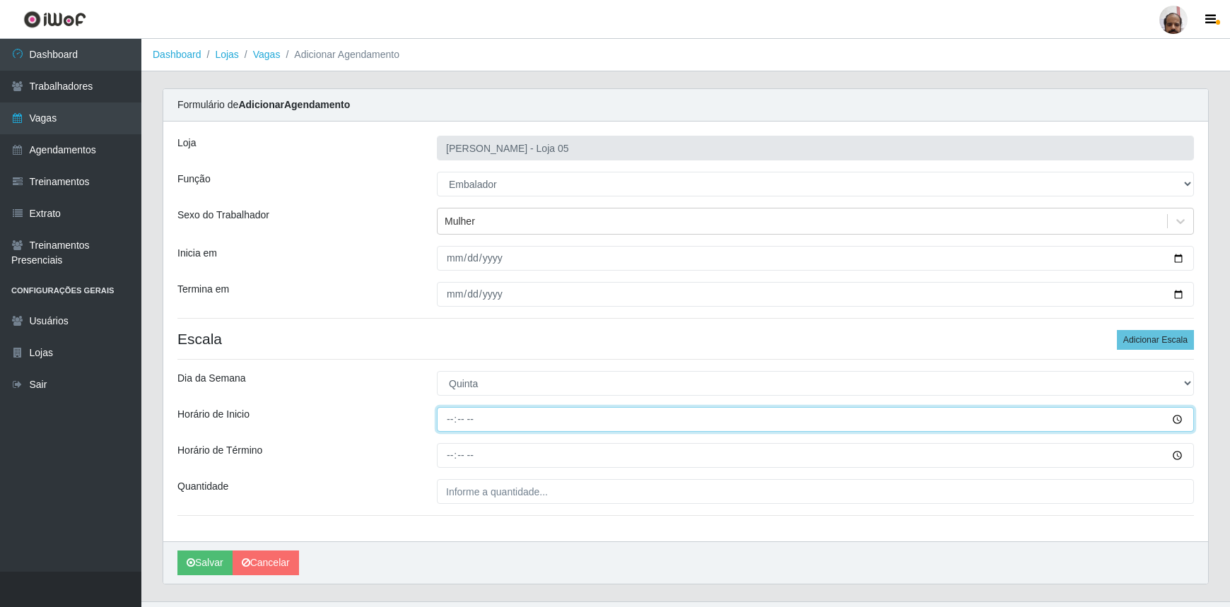
click at [450, 416] on input "Horário de Inicio" at bounding box center [815, 419] width 757 height 25
type input "08:30"
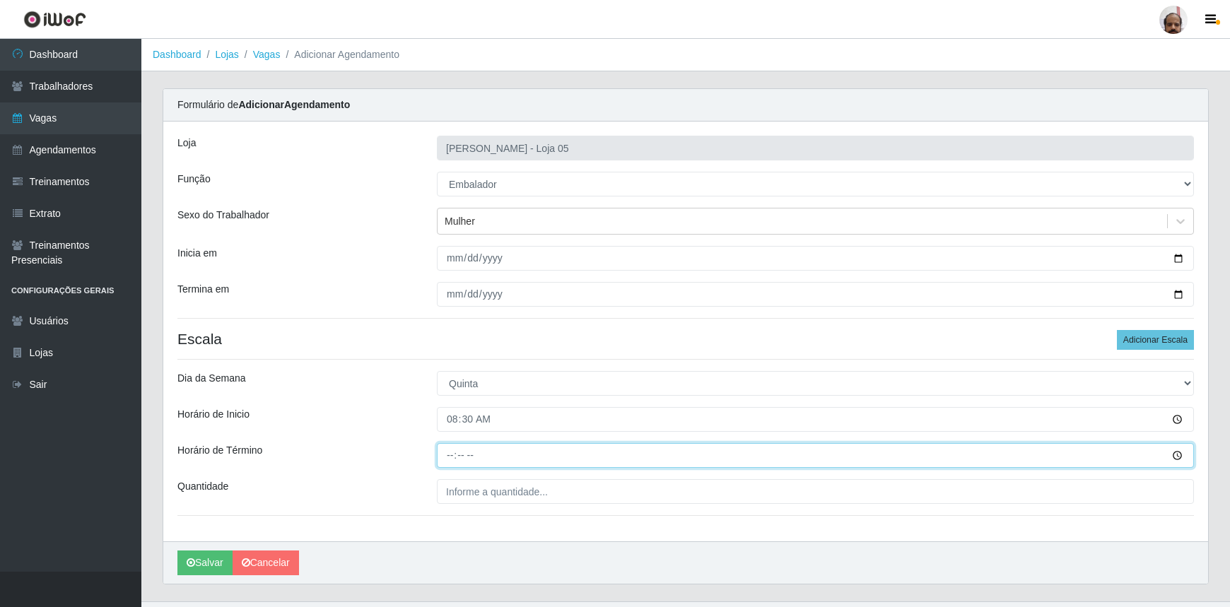
click at [445, 459] on input "Horário de Término" at bounding box center [815, 455] width 757 height 25
type input "14:30"
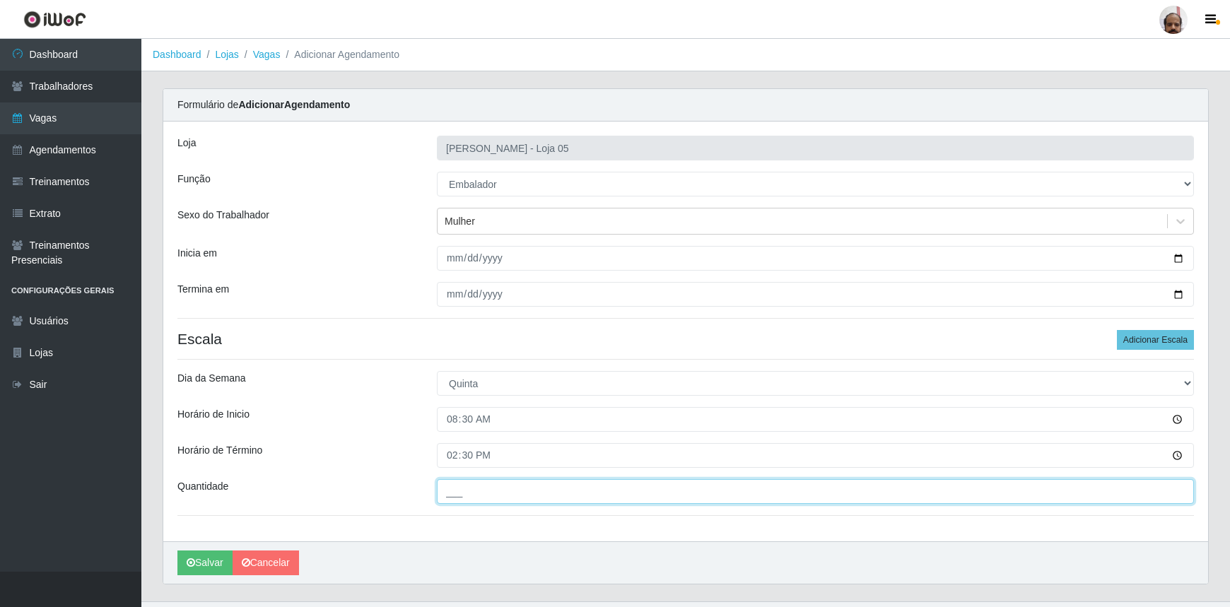
click at [445, 493] on input "___" at bounding box center [815, 491] width 757 height 25
type input "6__"
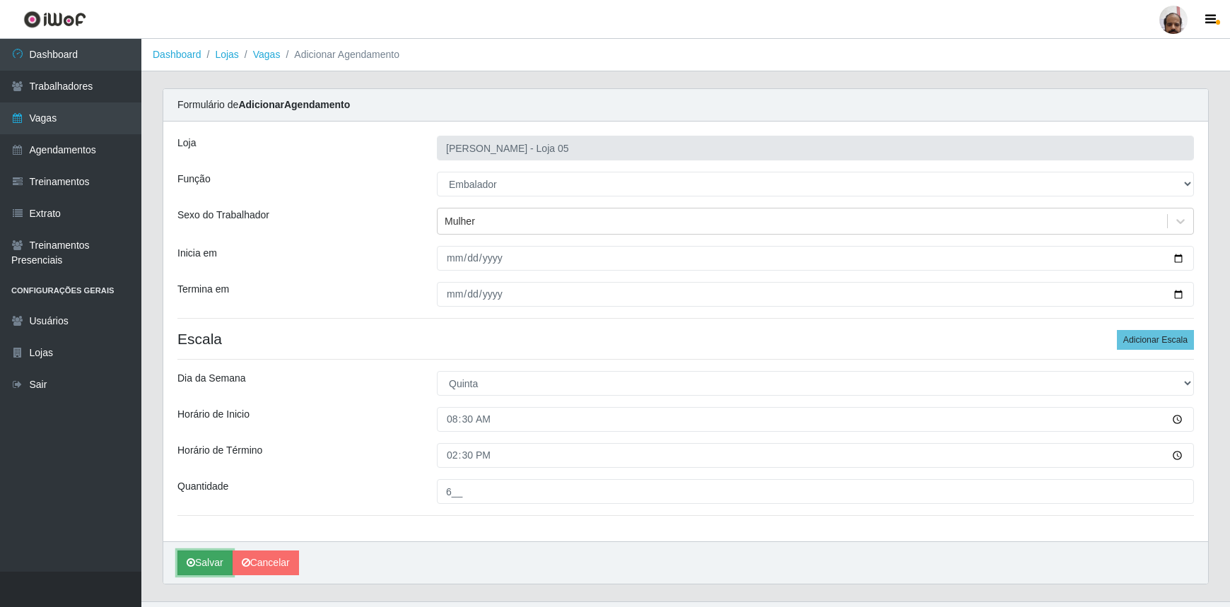
click at [205, 563] on button "Salvar" at bounding box center [204, 563] width 55 height 25
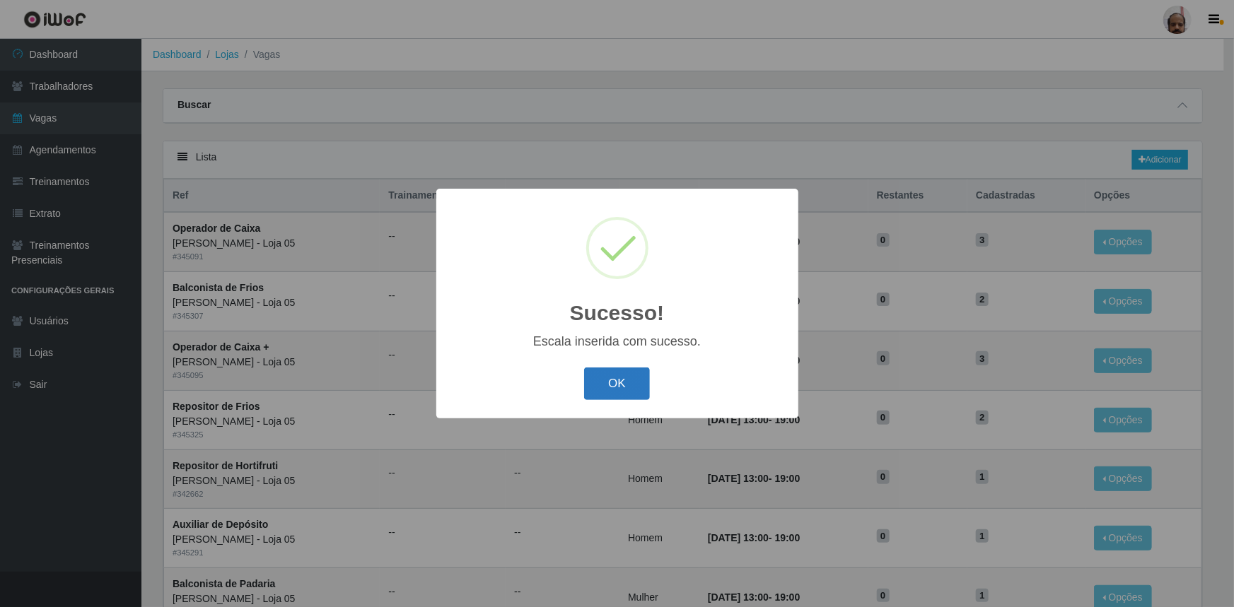
click at [631, 392] on button "OK" at bounding box center [617, 384] width 66 height 33
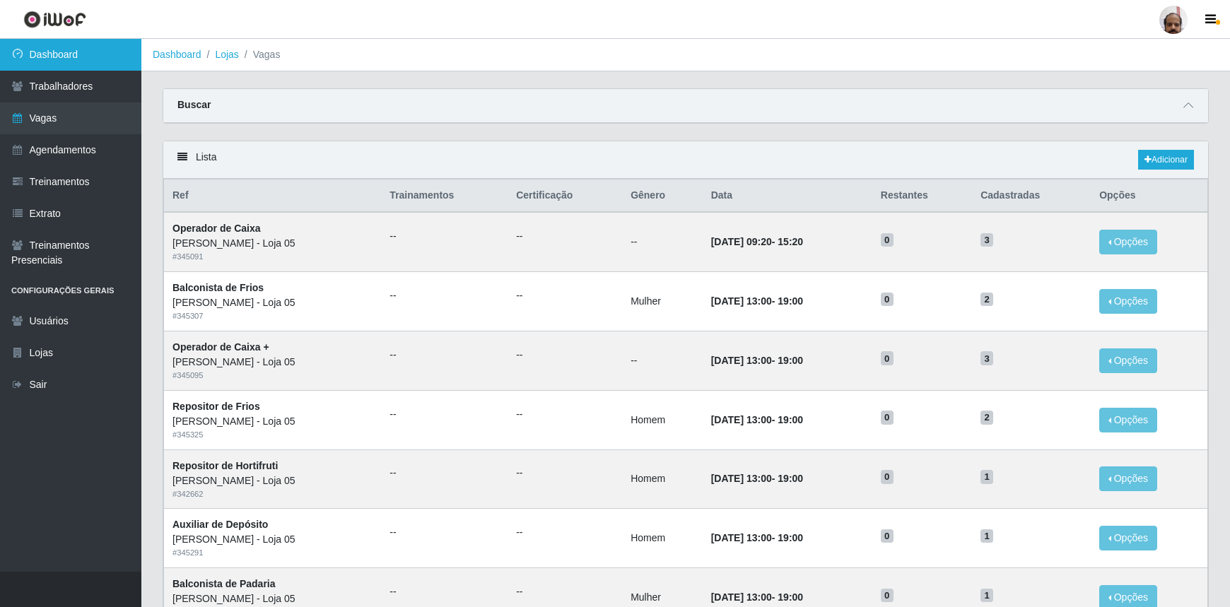
click at [55, 47] on link "Dashboard" at bounding box center [70, 55] width 141 height 32
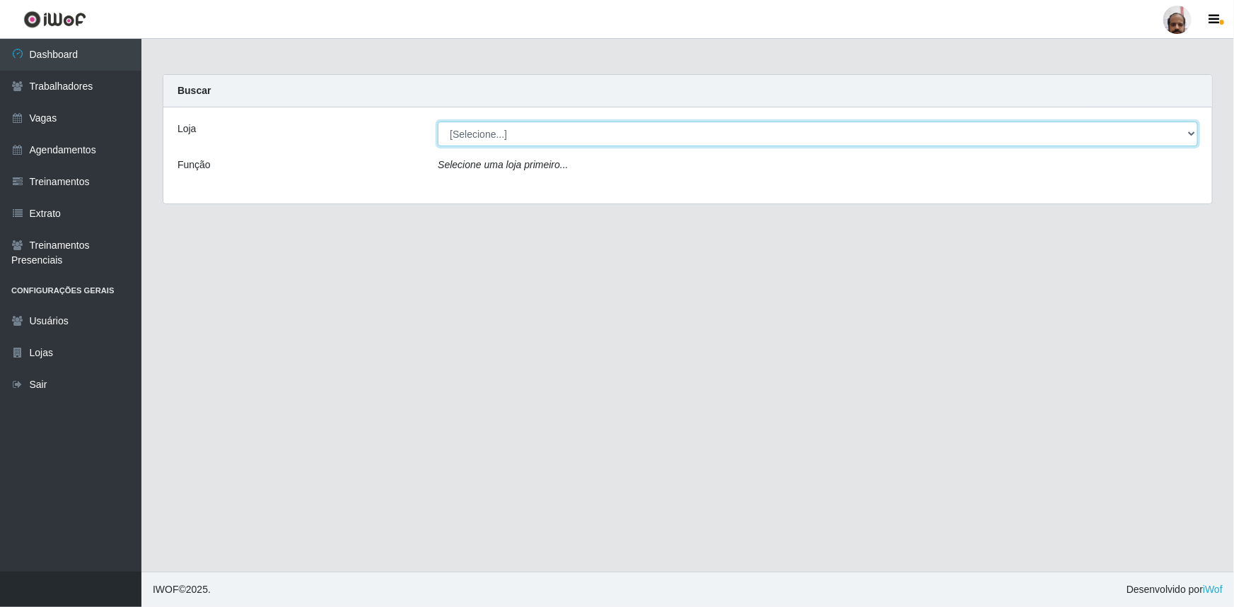
click at [1193, 136] on select "[Selecione...] Mar Vermelho - Loja 05" at bounding box center [818, 134] width 760 height 25
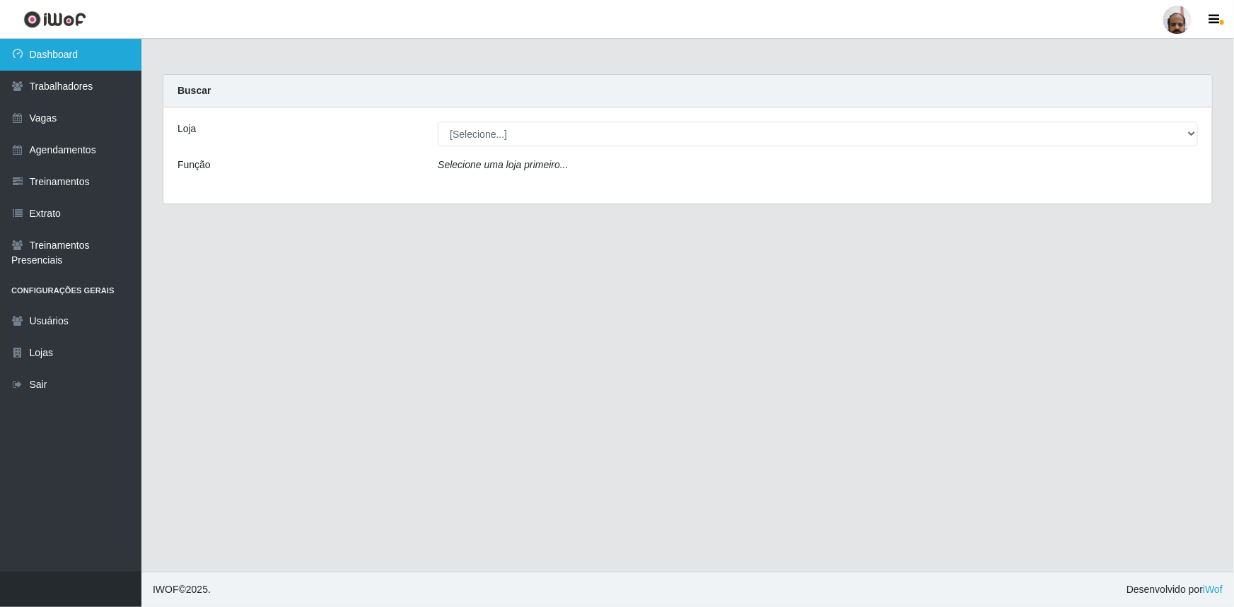
click at [71, 57] on link "Dashboard" at bounding box center [70, 55] width 141 height 32
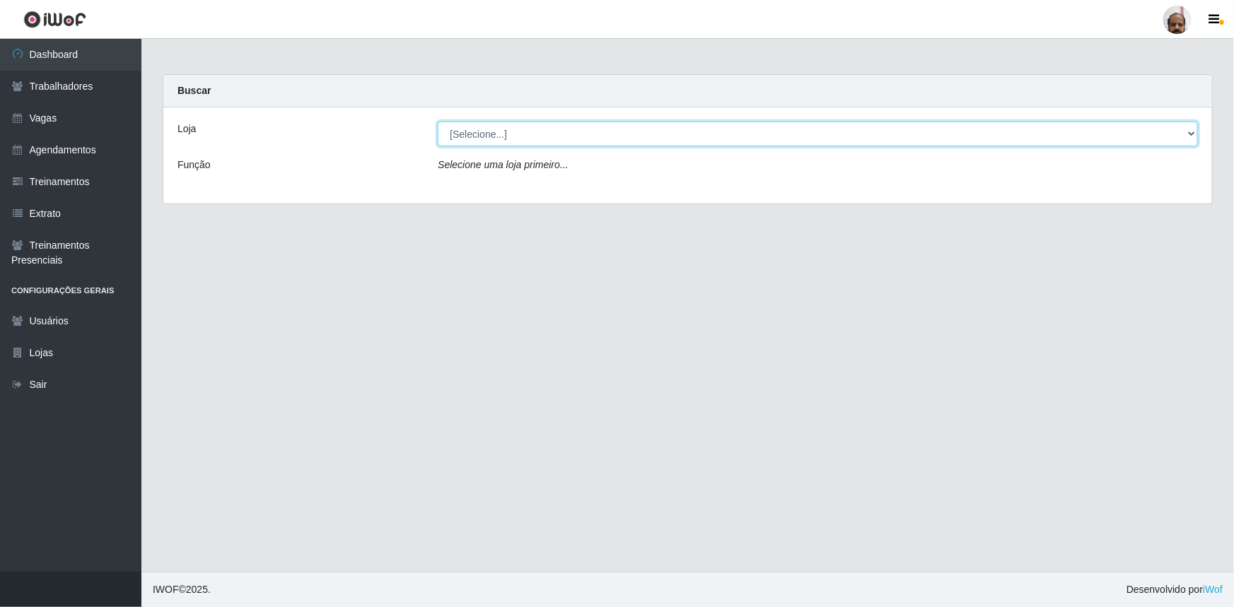
click at [1190, 135] on select "[Selecione...] Mar Vermelho - Loja 05" at bounding box center [818, 134] width 760 height 25
select select "252"
click at [438, 122] on select "[Selecione...] Mar Vermelho - Loja 05" at bounding box center [818, 134] width 760 height 25
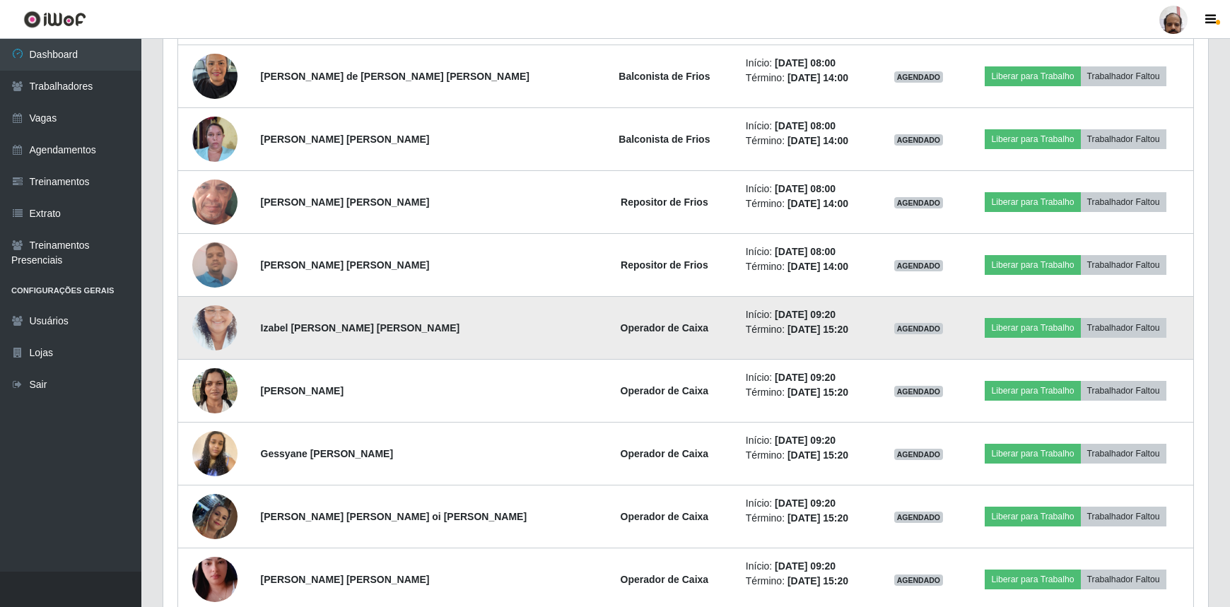
scroll to position [835, 0]
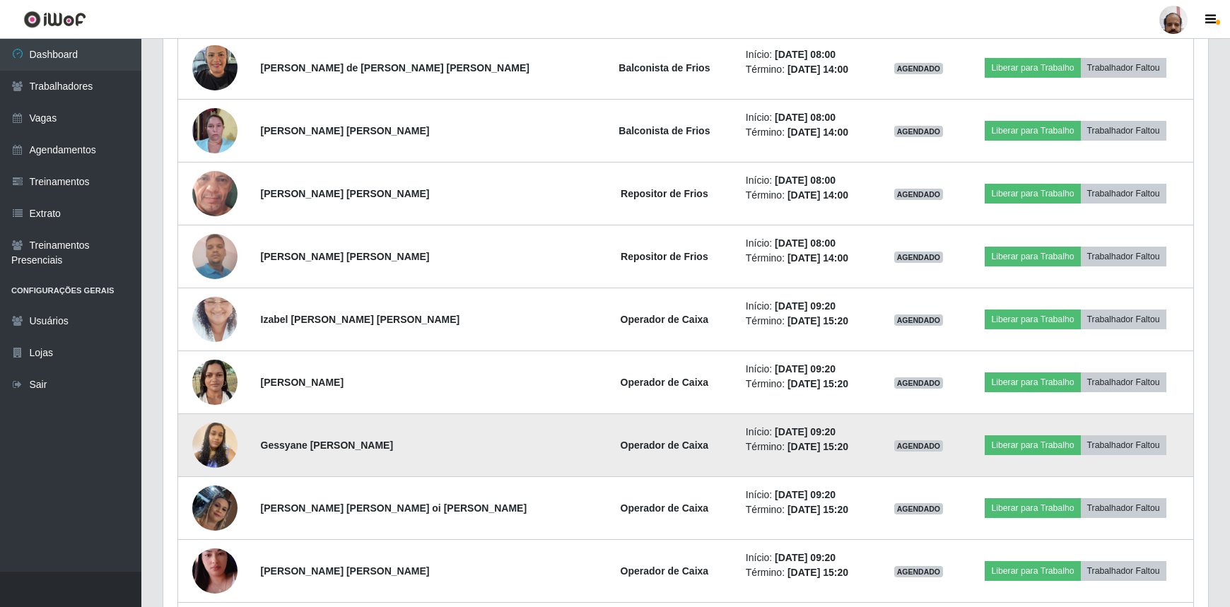
click at [198, 452] on img at bounding box center [214, 445] width 45 height 81
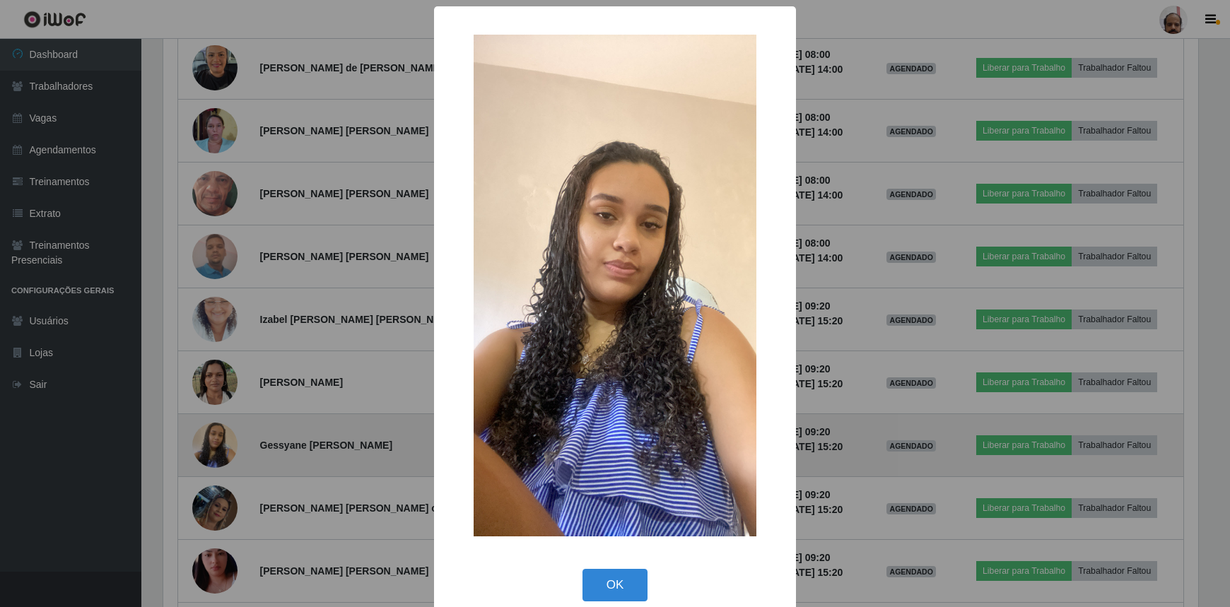
scroll to position [293, 1038]
click at [198, 452] on div "× OK Cancel" at bounding box center [617, 303] width 1234 height 607
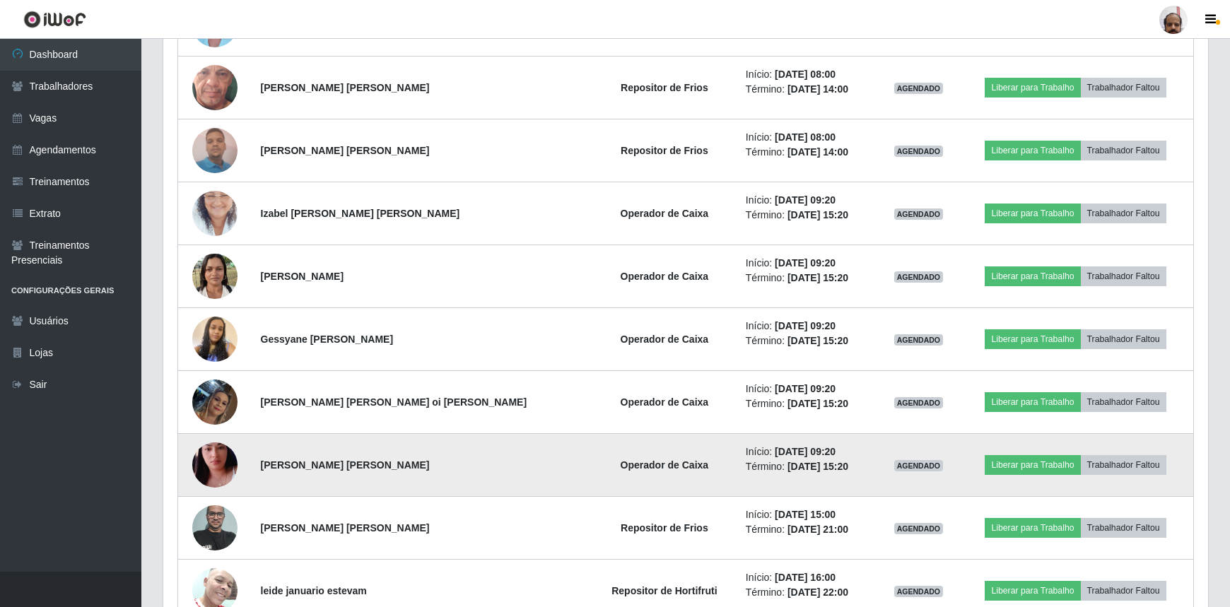
scroll to position [963, 0]
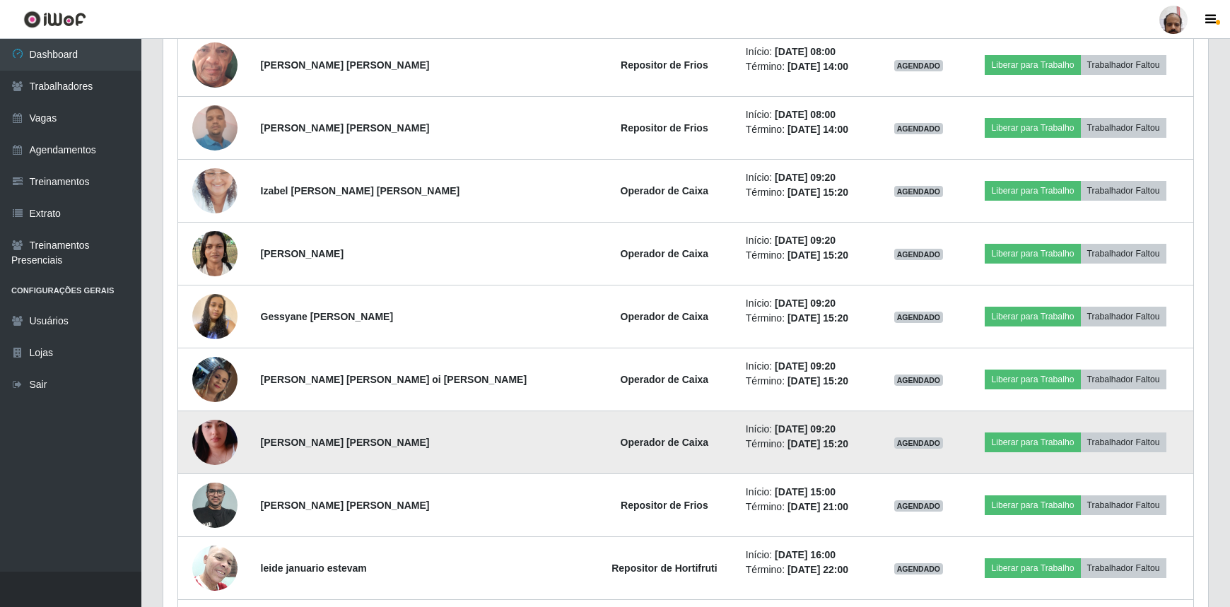
click at [226, 452] on img at bounding box center [214, 442] width 45 height 81
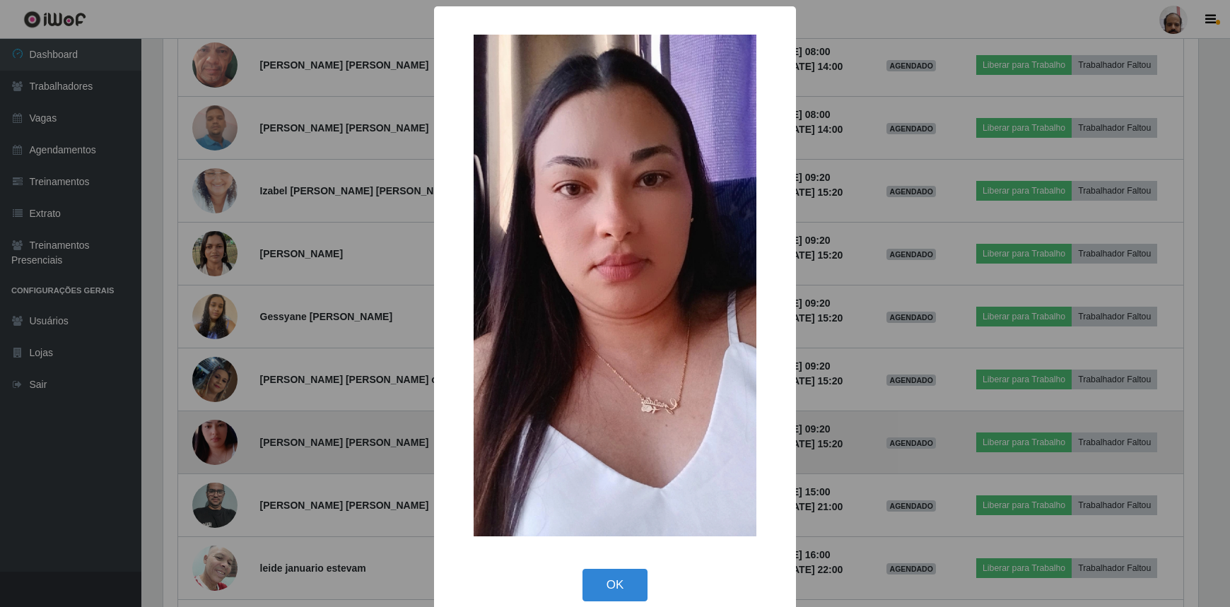
scroll to position [293, 1038]
click at [226, 452] on div "× OK Cancel" at bounding box center [617, 303] width 1234 height 607
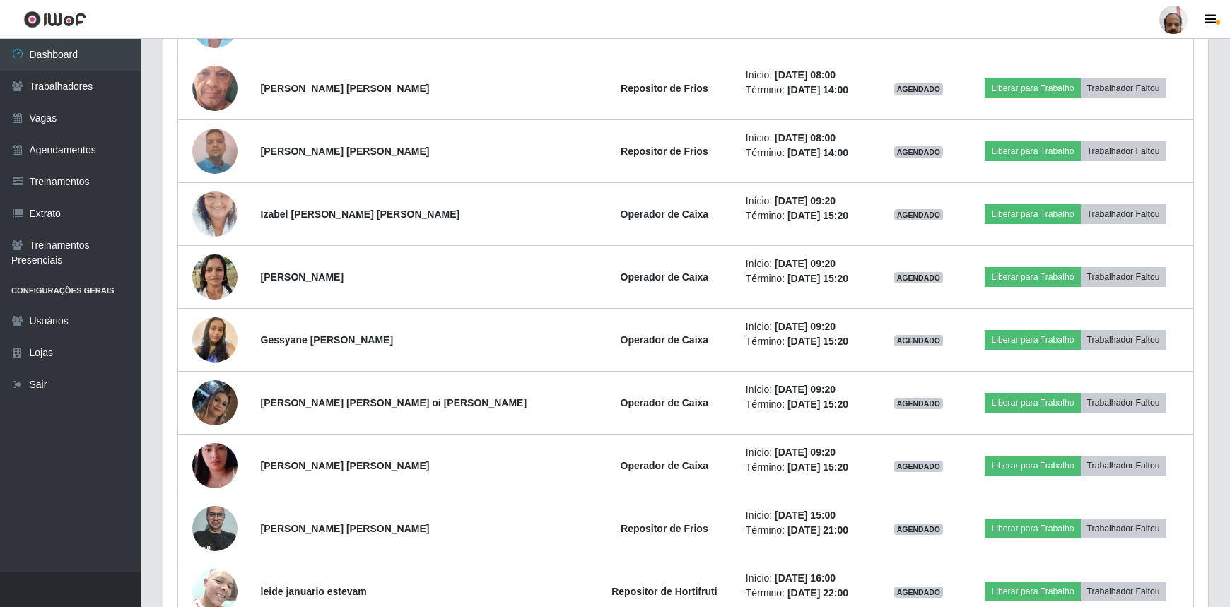
scroll to position [963, 0]
